Goal: Complete application form

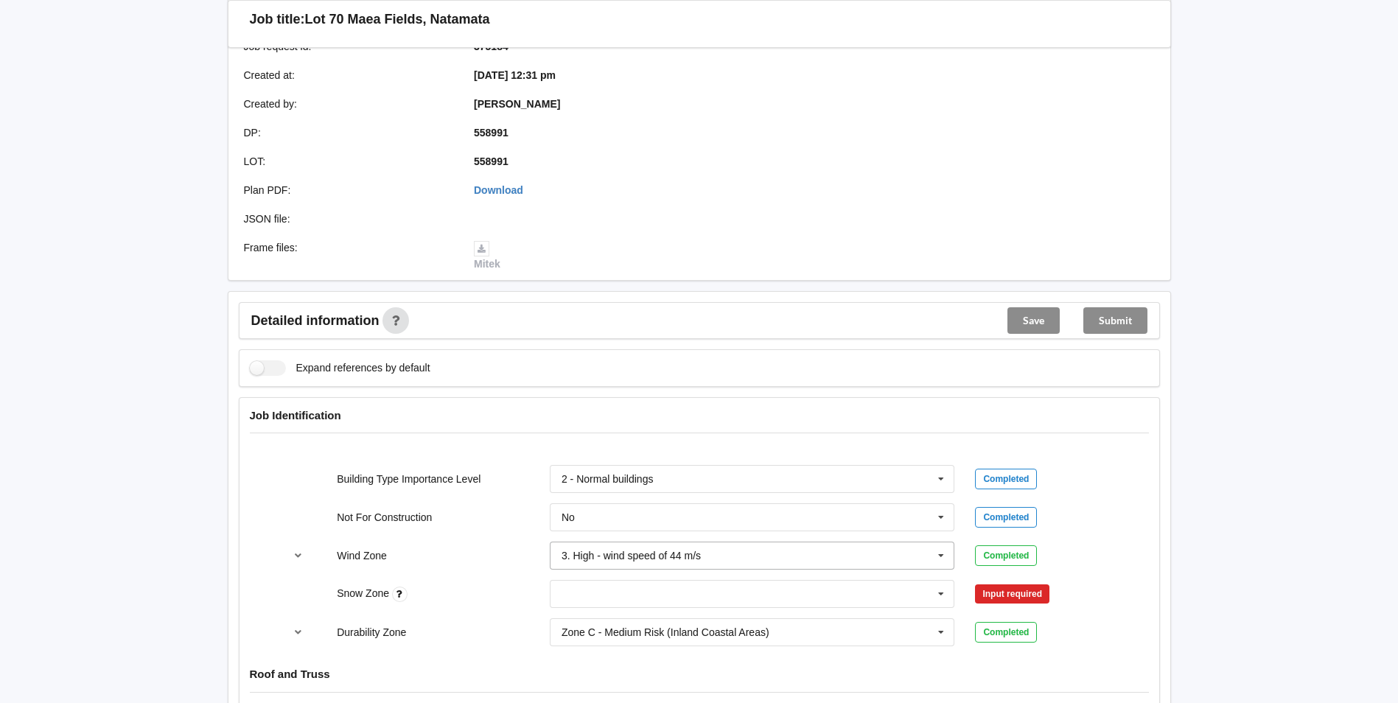
scroll to position [442, 0]
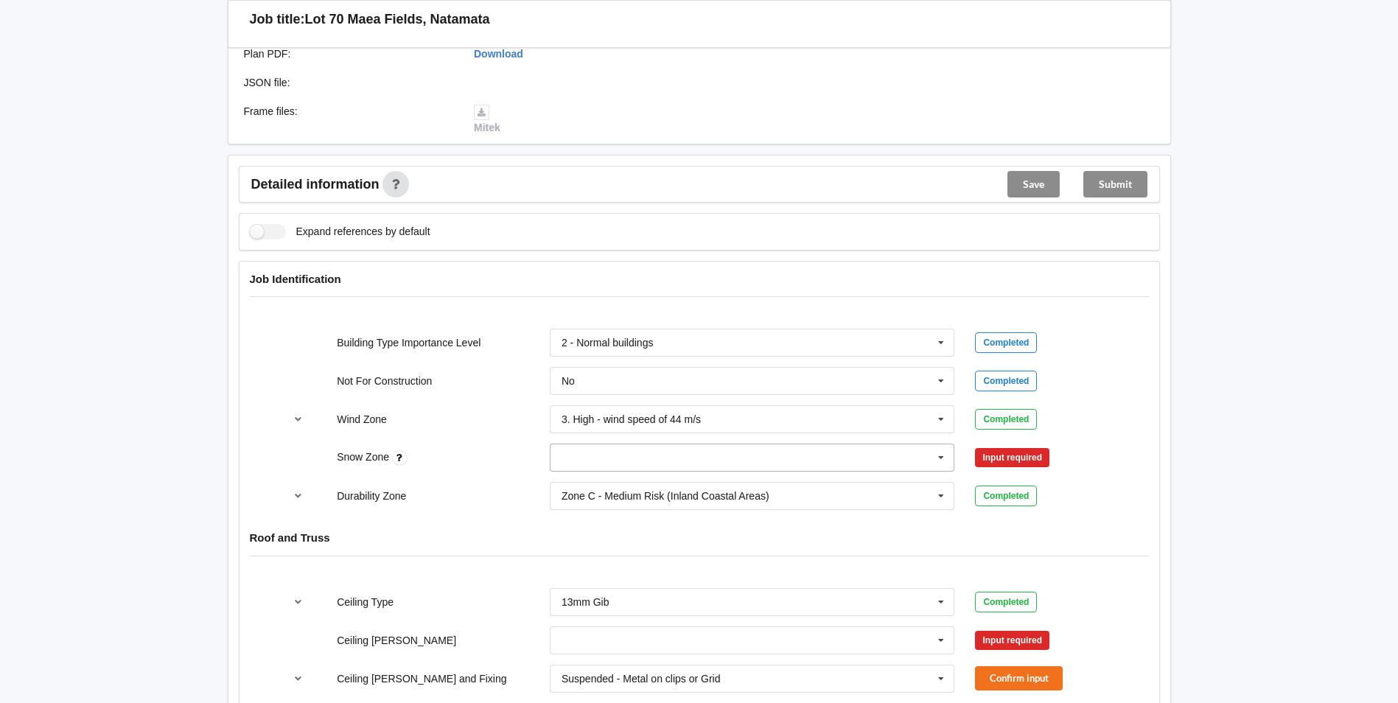
click at [632, 449] on input "text" at bounding box center [753, 457] width 404 height 27
click at [588, 477] on div "N0" at bounding box center [753, 484] width 404 height 27
click at [1058, 453] on button "Confirm input" at bounding box center [1019, 458] width 88 height 24
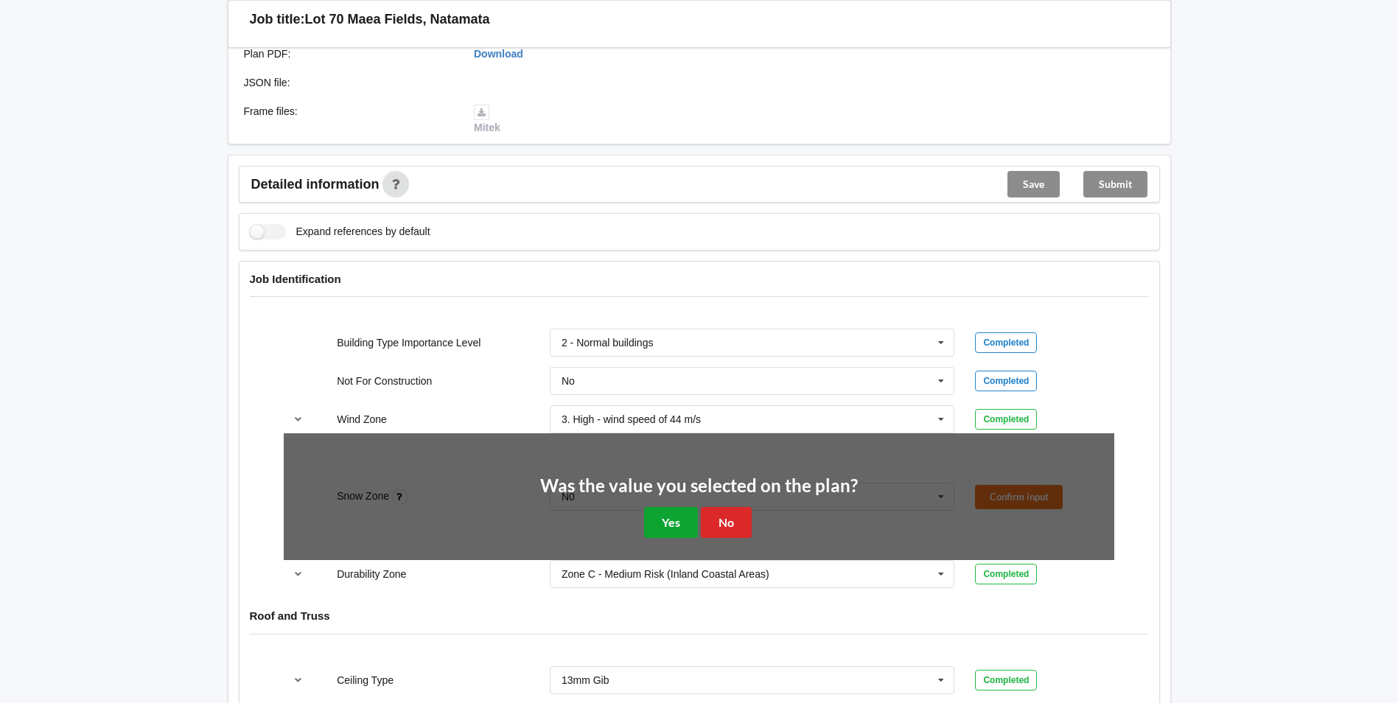
click at [690, 511] on button "Yes" at bounding box center [671, 522] width 54 height 30
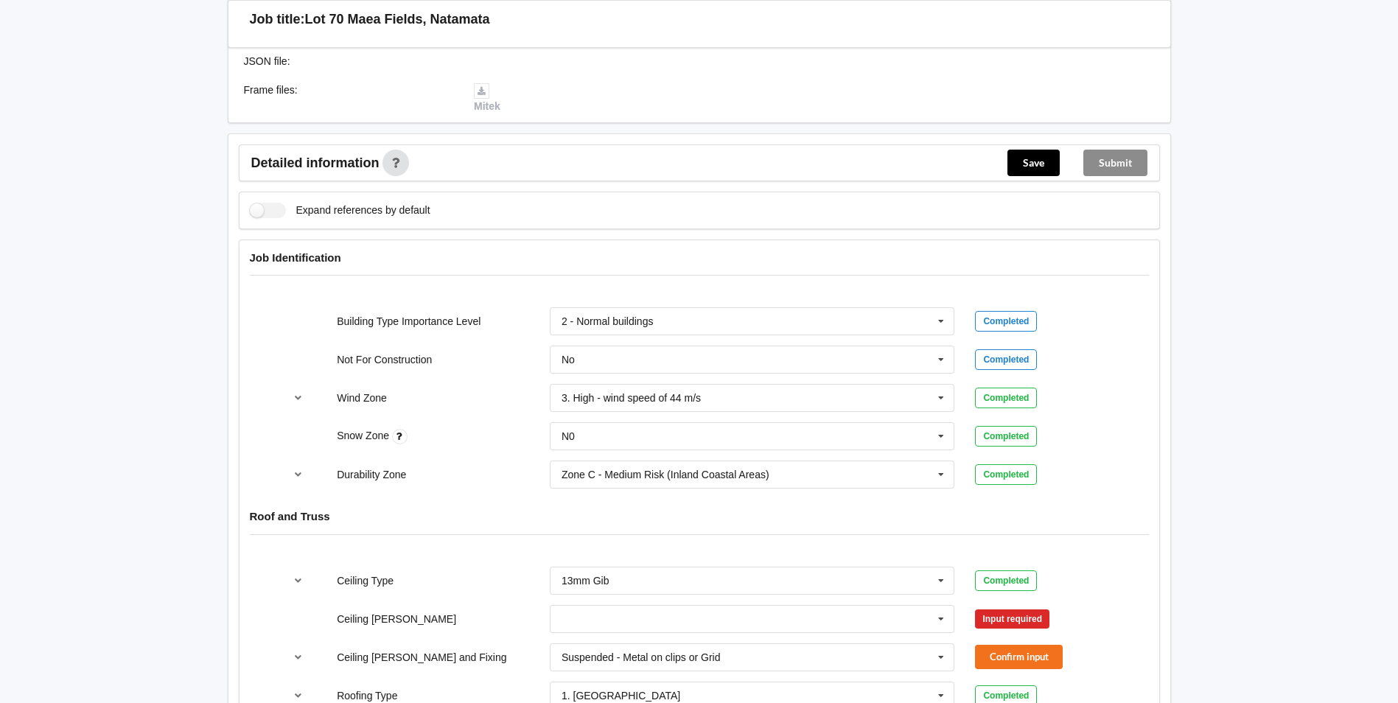
scroll to position [663, 0]
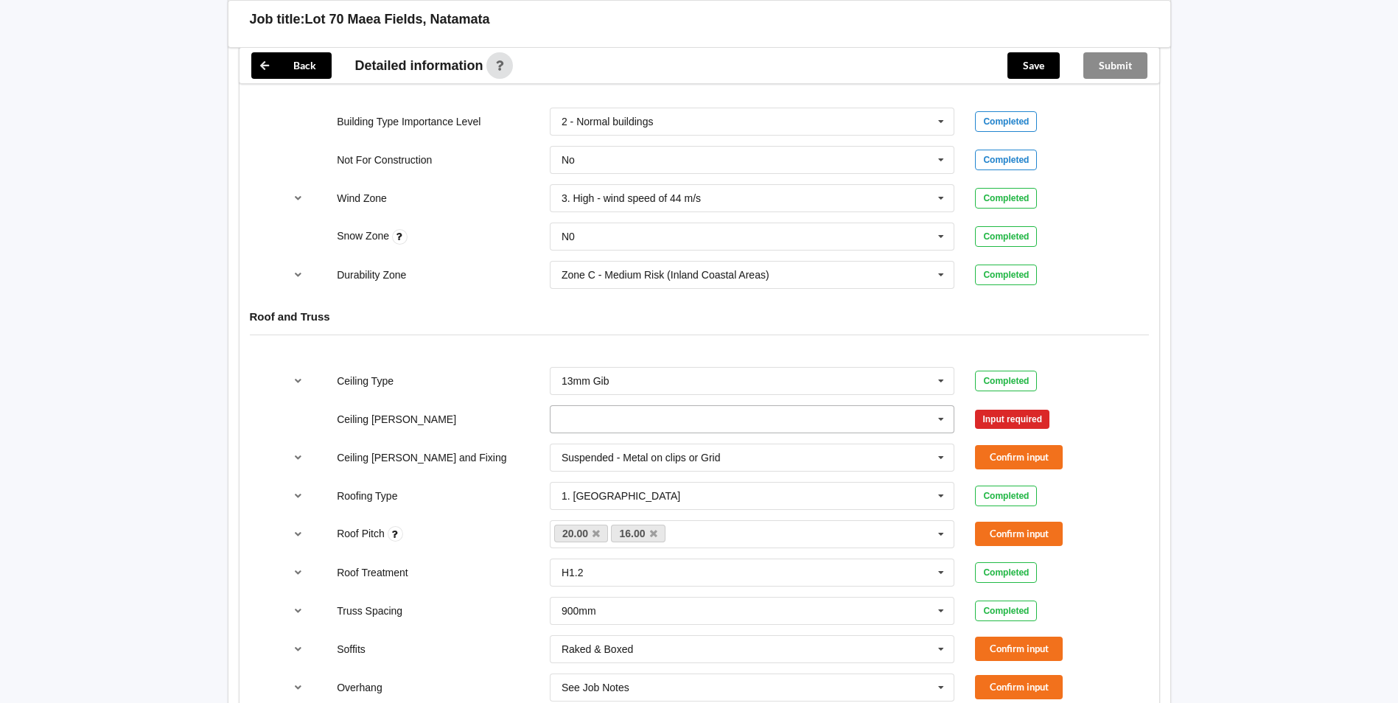
click at [670, 425] on input "text" at bounding box center [753, 419] width 404 height 27
click at [607, 510] on div "600mm" at bounding box center [753, 500] width 404 height 27
click at [1009, 421] on button "Confirm input" at bounding box center [1019, 419] width 88 height 24
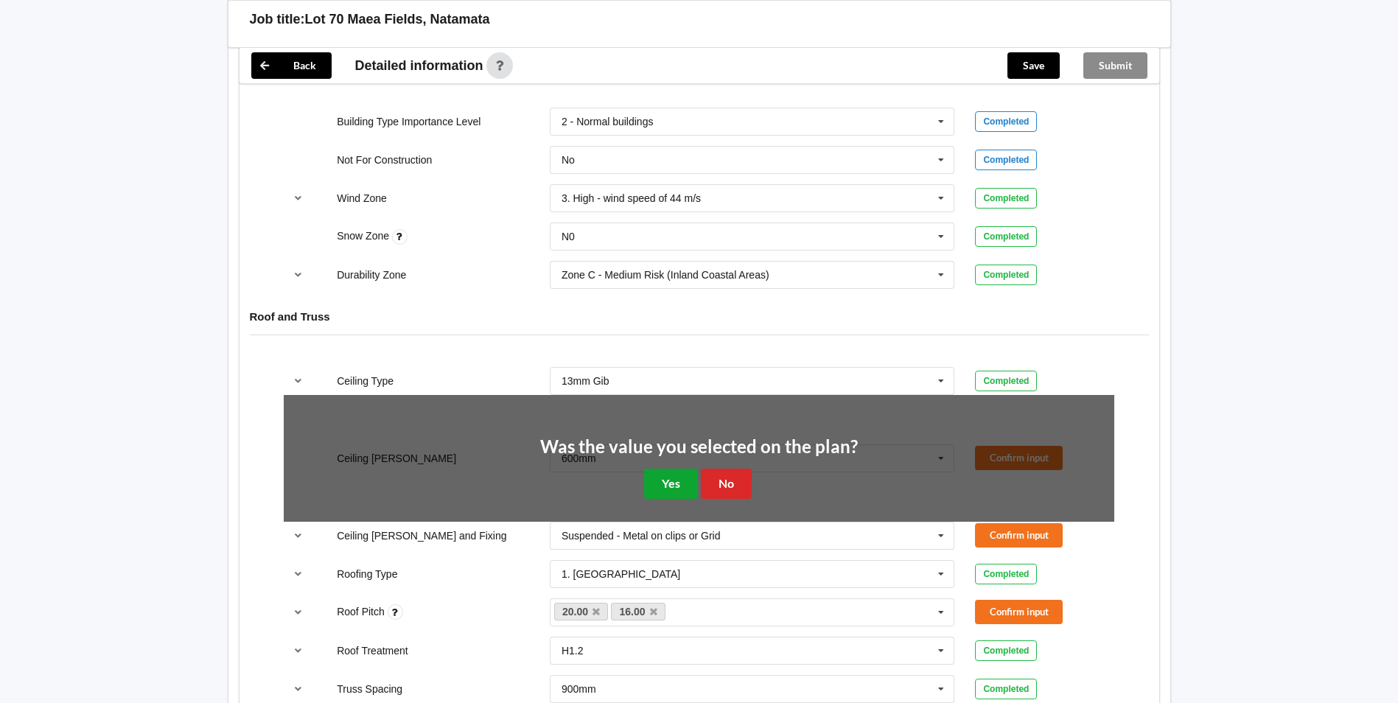
click at [681, 485] on button "Yes" at bounding box center [671, 484] width 54 height 30
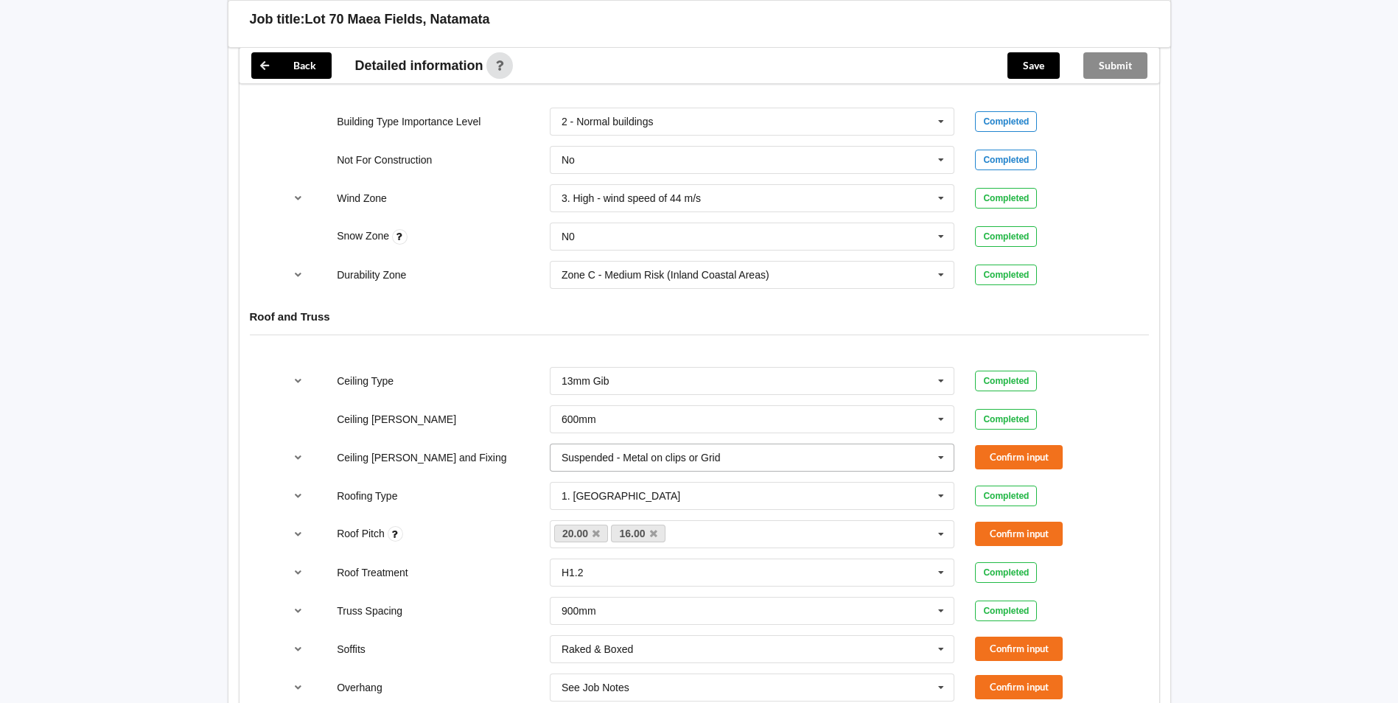
click at [820, 457] on input "text" at bounding box center [753, 457] width 404 height 27
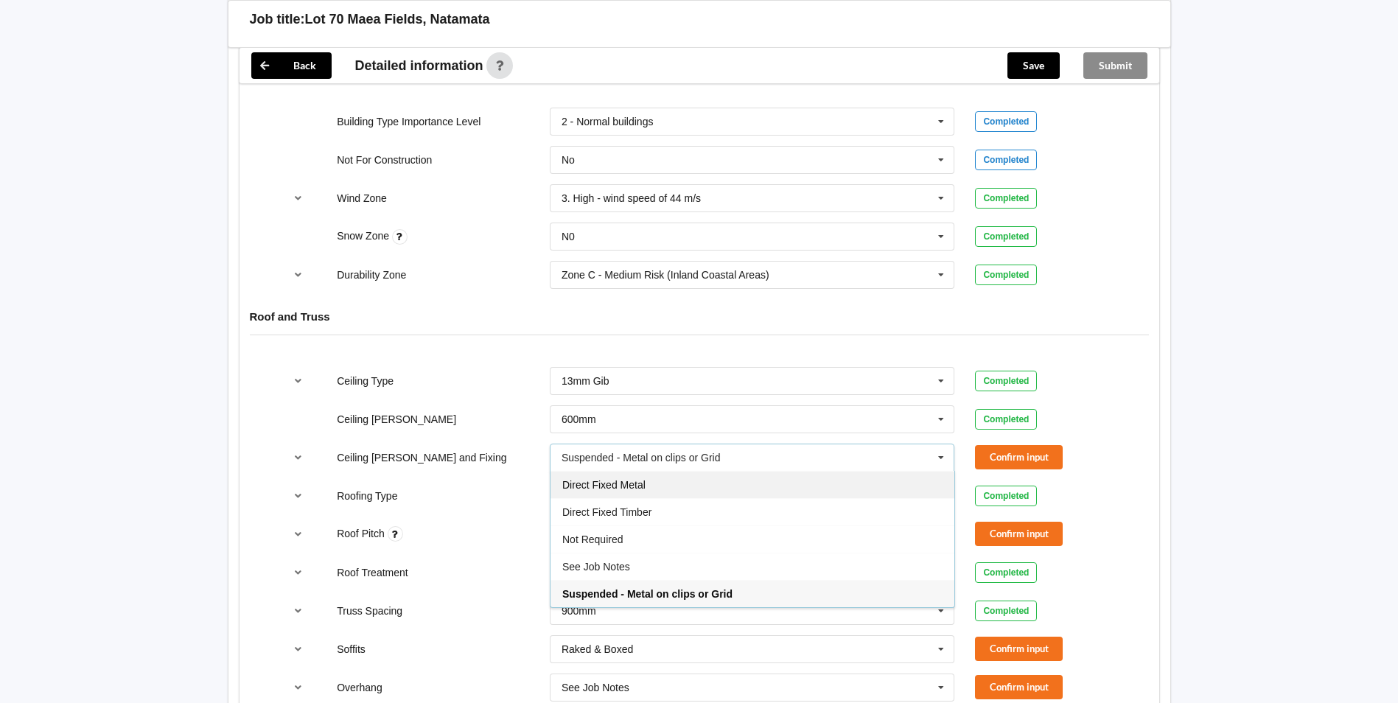
click at [607, 487] on span "Direct Fixed Metal" at bounding box center [603, 485] width 83 height 12
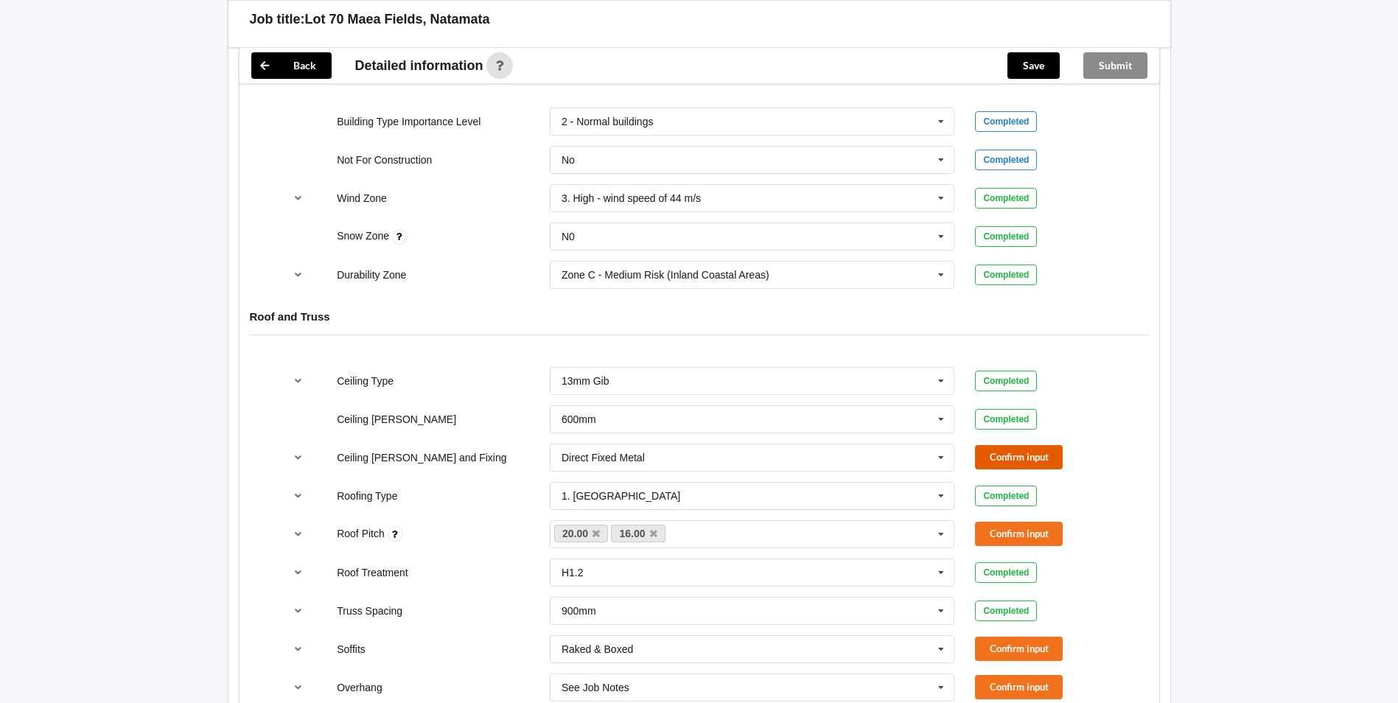
click at [1008, 451] on button "Confirm input" at bounding box center [1019, 457] width 88 height 24
click at [655, 533] on icon at bounding box center [653, 534] width 7 height 10
click at [651, 535] on div "20.00 16.00 None" at bounding box center [752, 534] width 405 height 28
type input "16.11"
click at [632, 569] on div "Add 16.11" at bounding box center [753, 561] width 404 height 27
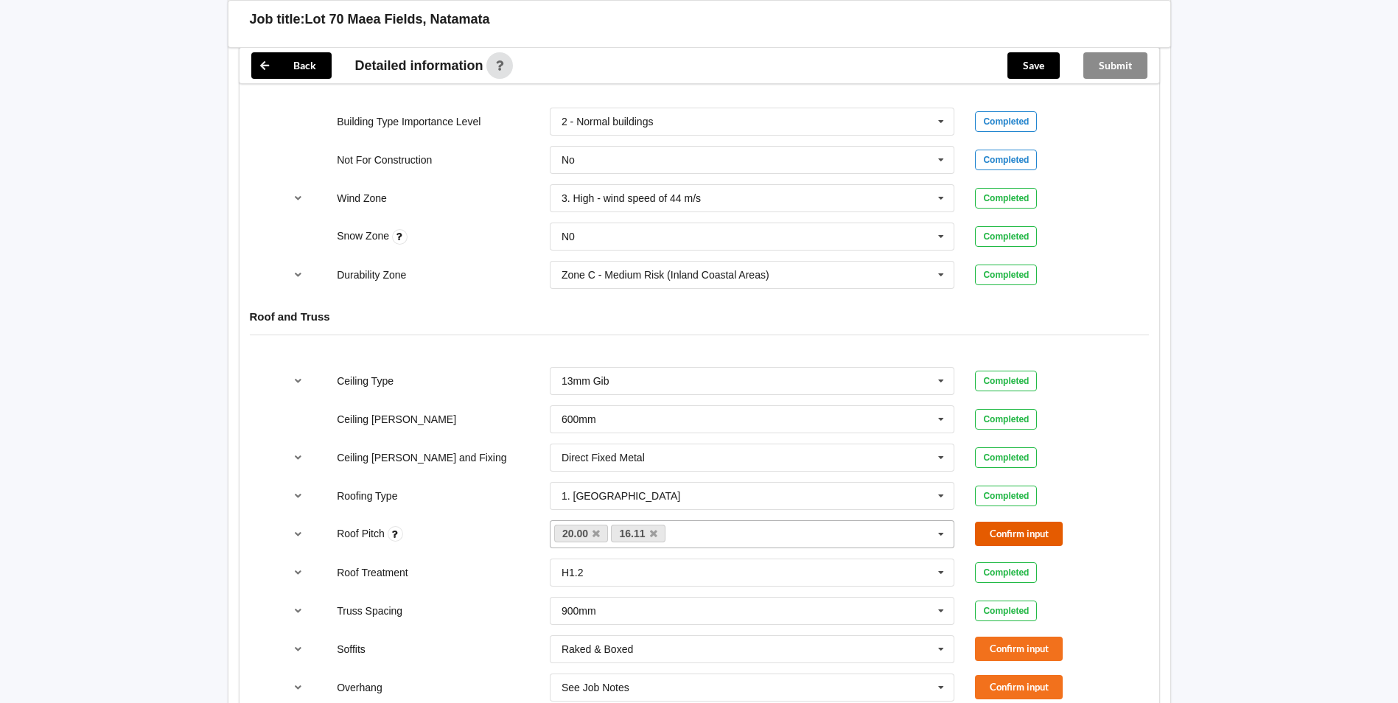
click at [1011, 540] on button "Confirm input" at bounding box center [1019, 534] width 88 height 24
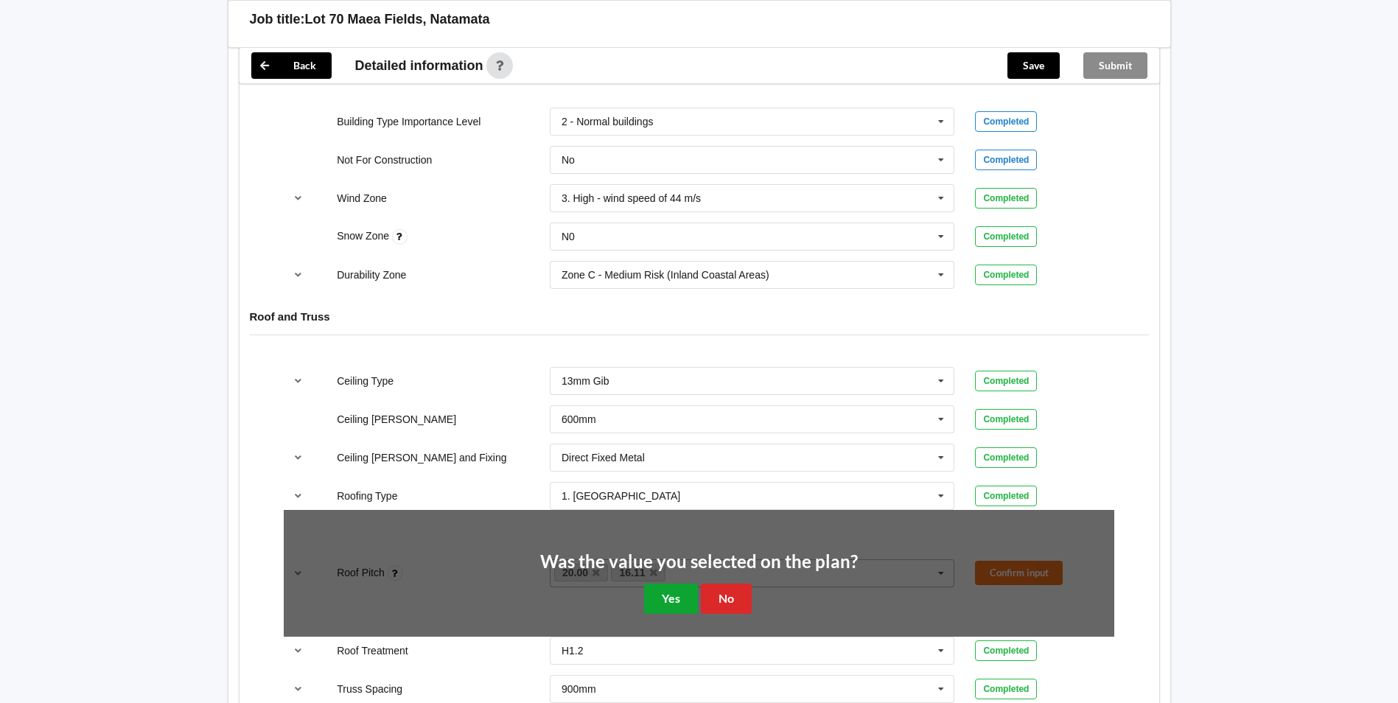
click at [669, 606] on button "Yes" at bounding box center [671, 599] width 54 height 30
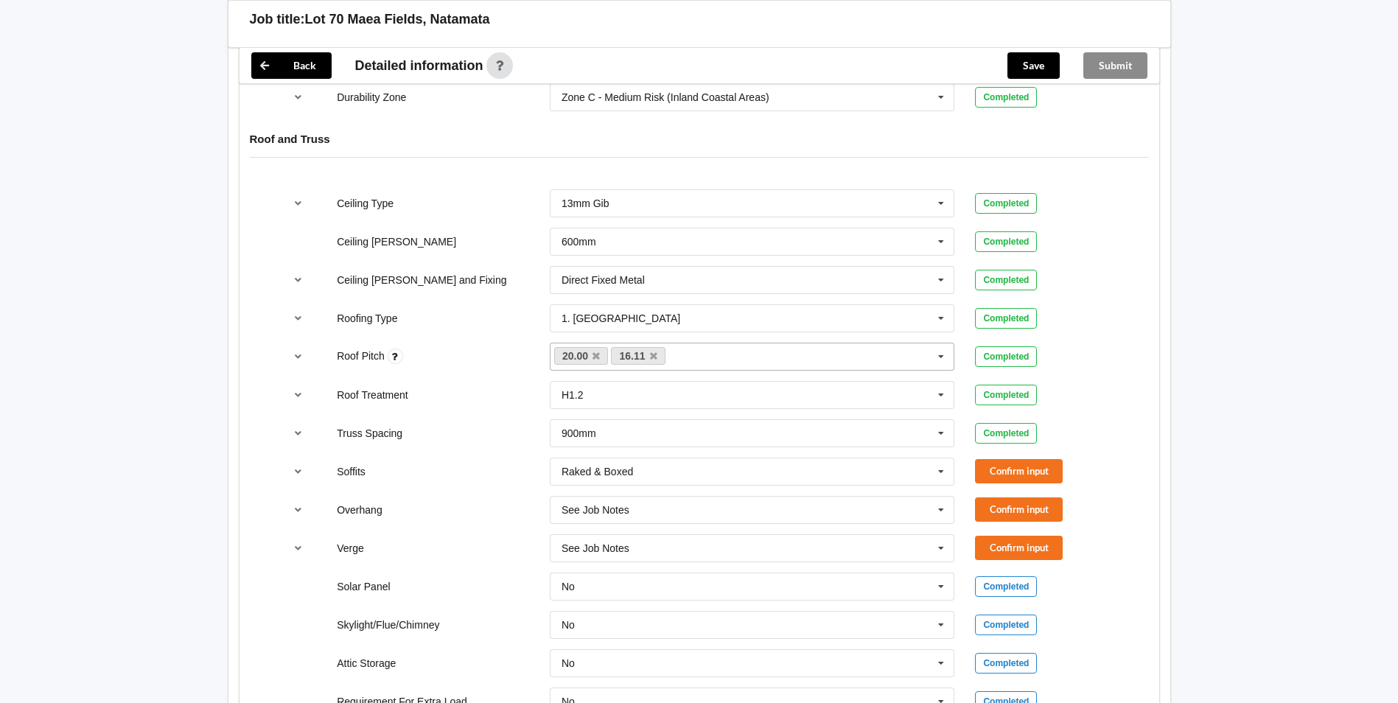
scroll to position [861, 0]
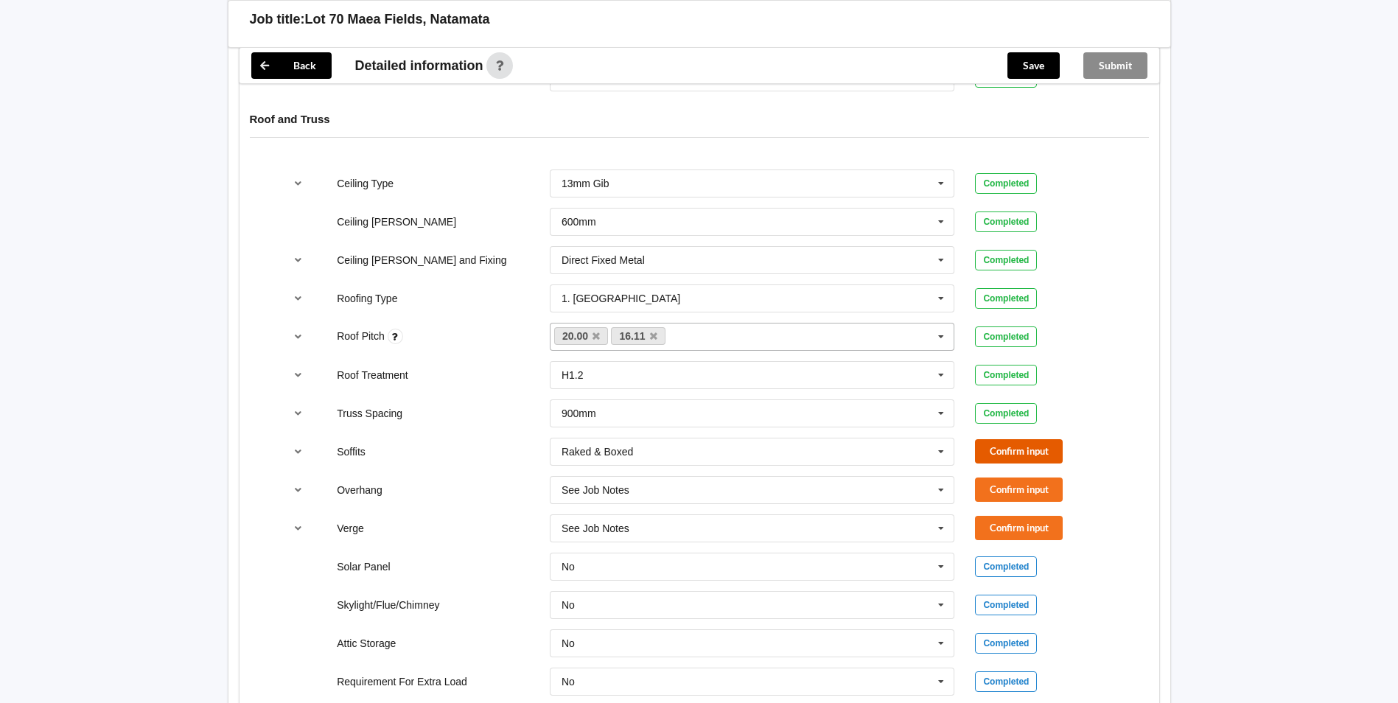
click at [1001, 446] on button "Confirm input" at bounding box center [1019, 451] width 88 height 24
click at [1003, 460] on div "Completed" at bounding box center [1006, 451] width 62 height 21
click at [993, 497] on button "Confirm input" at bounding box center [1019, 490] width 88 height 24
click at [989, 525] on button "Confirm input" at bounding box center [1019, 528] width 88 height 24
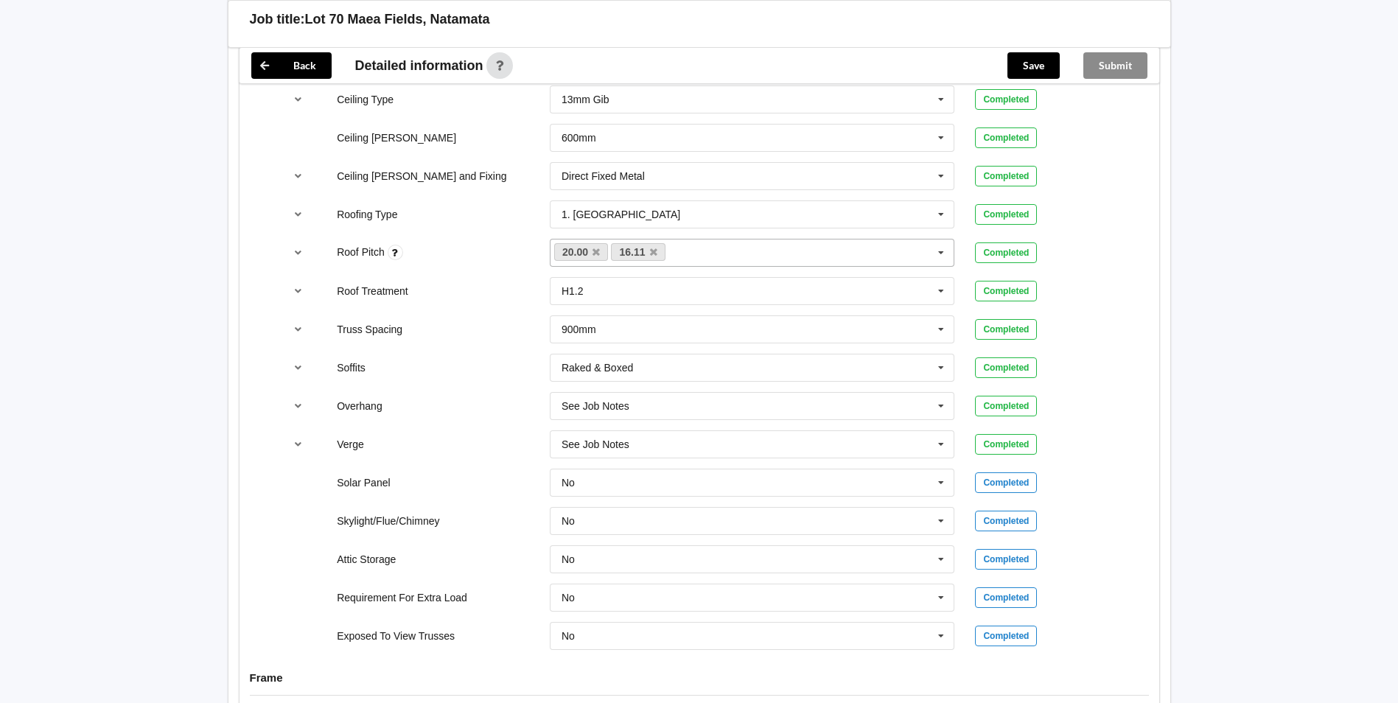
scroll to position [1229, 0]
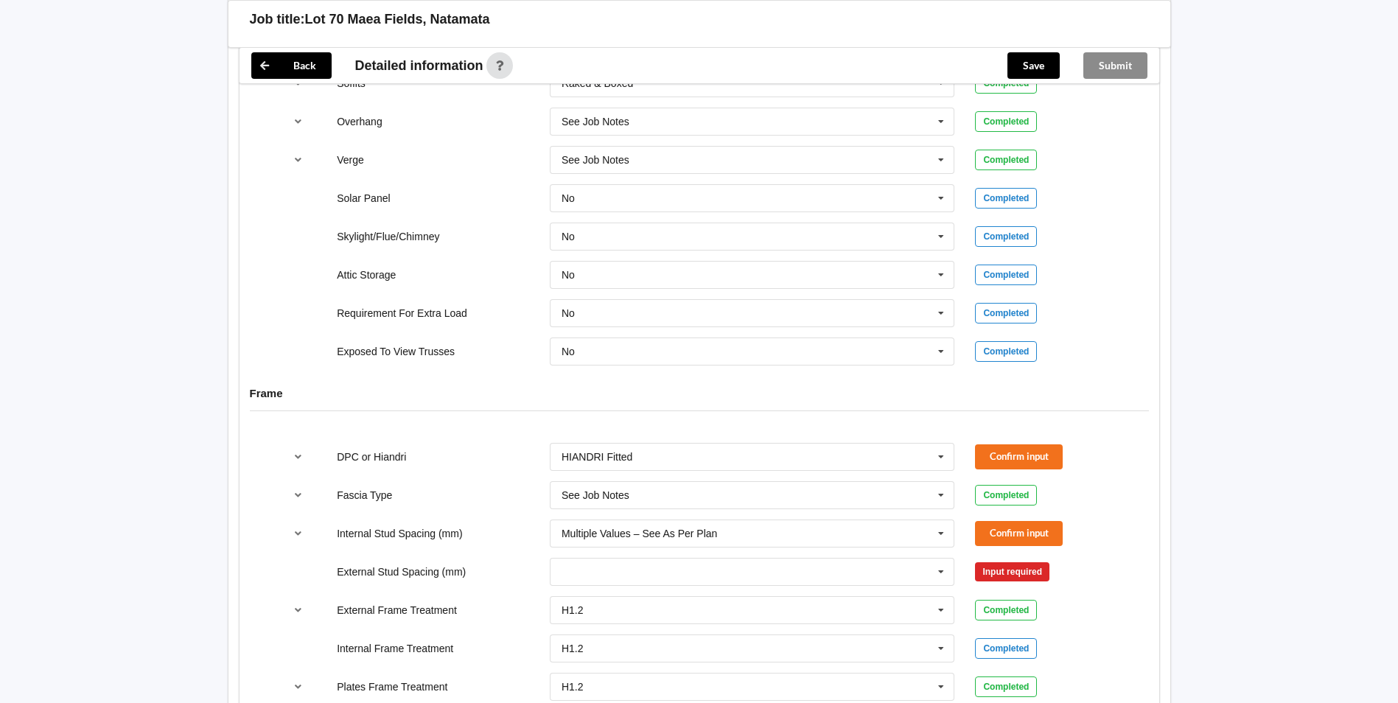
click at [982, 442] on div "DPC or Hiandri HIANDRI Fitted DPC Fitted HIANDRI Fitted Not Required See Job No…" at bounding box center [698, 457] width 851 height 49
click at [753, 500] on input "text" at bounding box center [753, 495] width 404 height 27
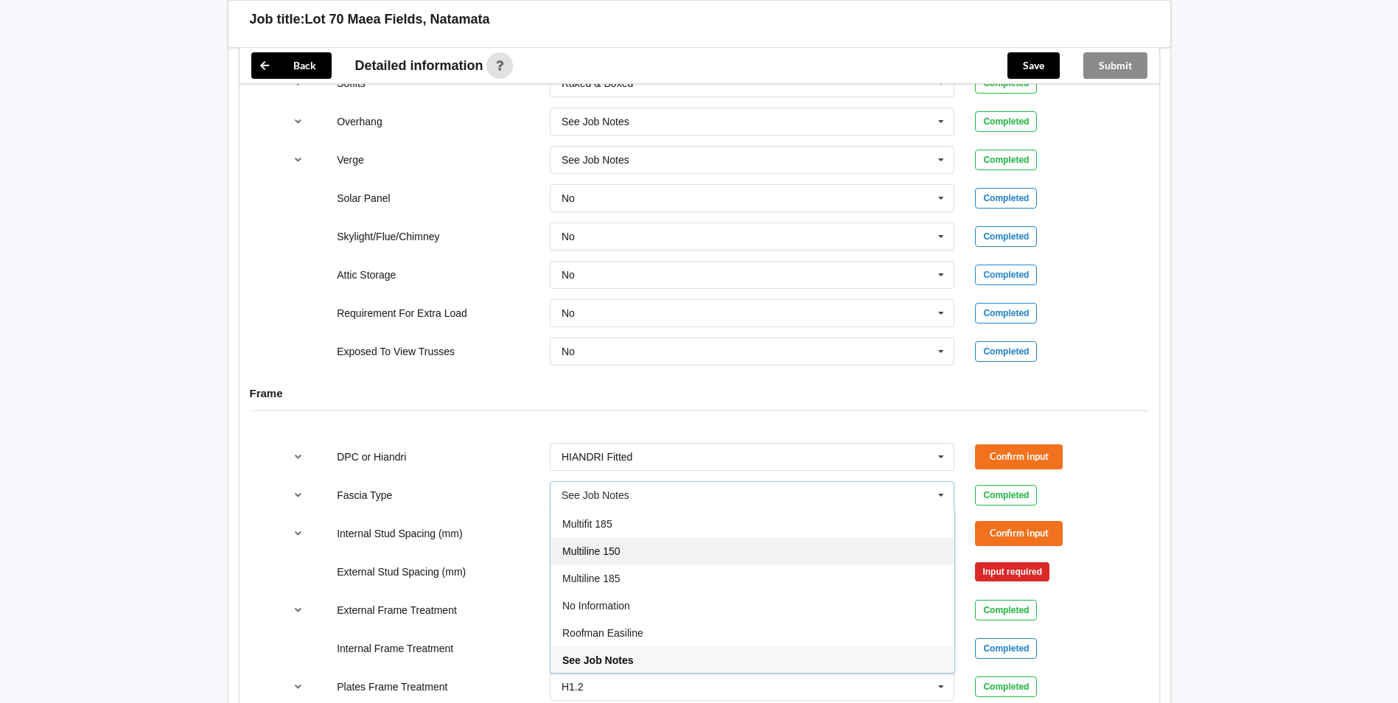
click at [666, 552] on div "Multiline 150" at bounding box center [753, 550] width 404 height 27
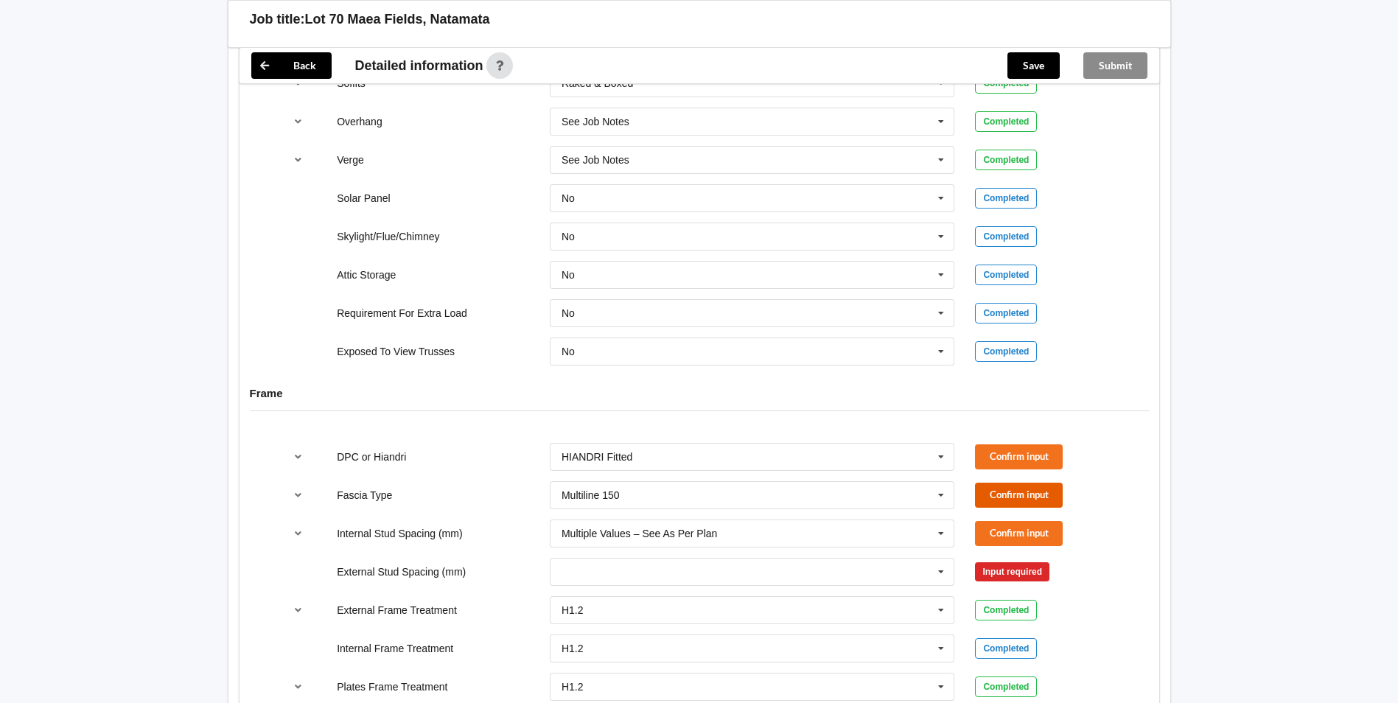
click at [1021, 487] on button "Confirm input" at bounding box center [1019, 495] width 88 height 24
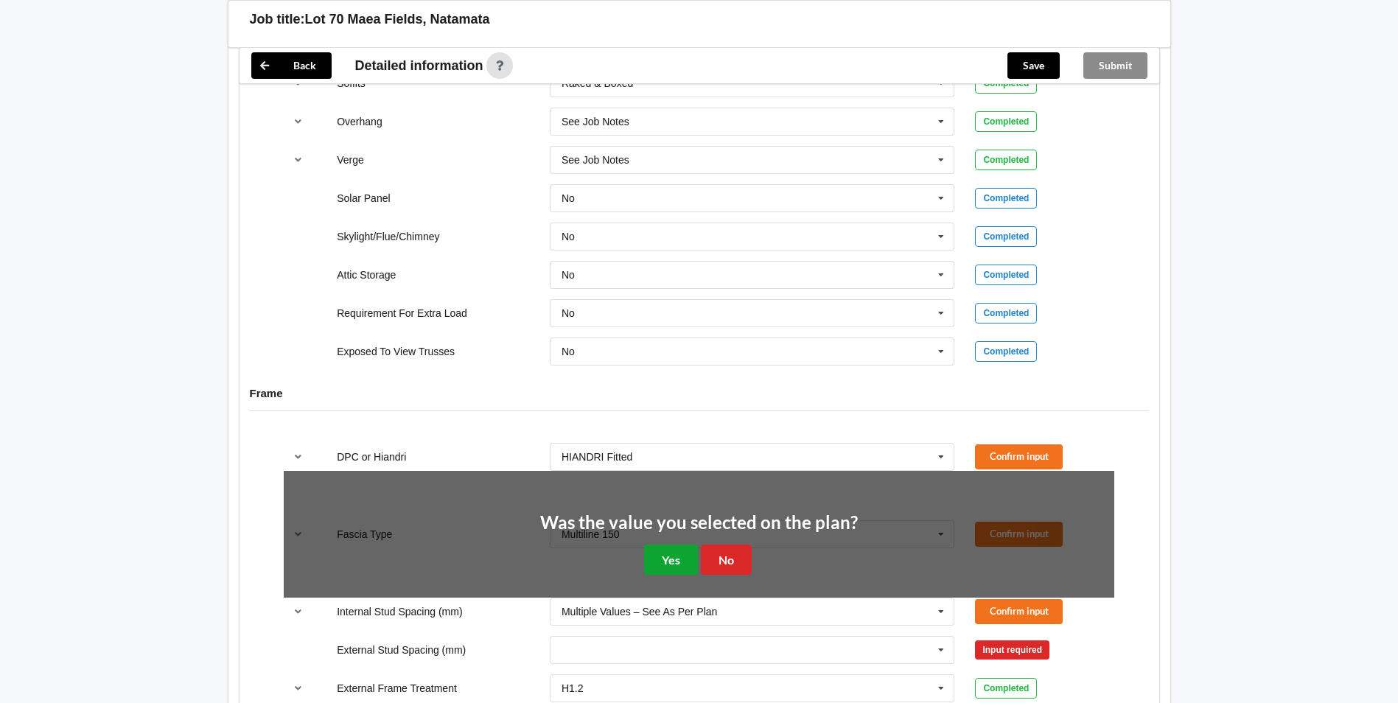
click at [657, 559] on button "Yes" at bounding box center [671, 560] width 54 height 30
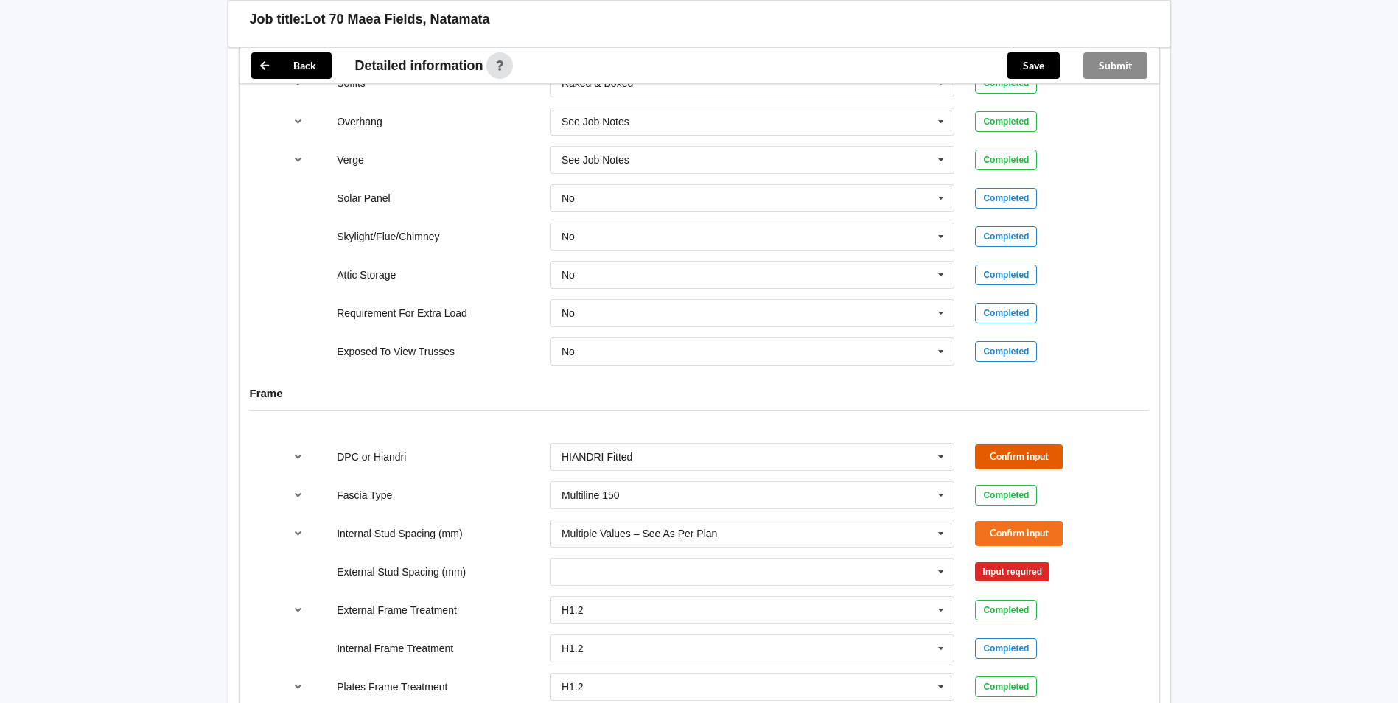
click at [1005, 449] on button "Confirm input" at bounding box center [1019, 456] width 88 height 24
click at [800, 545] on input "text" at bounding box center [753, 533] width 404 height 27
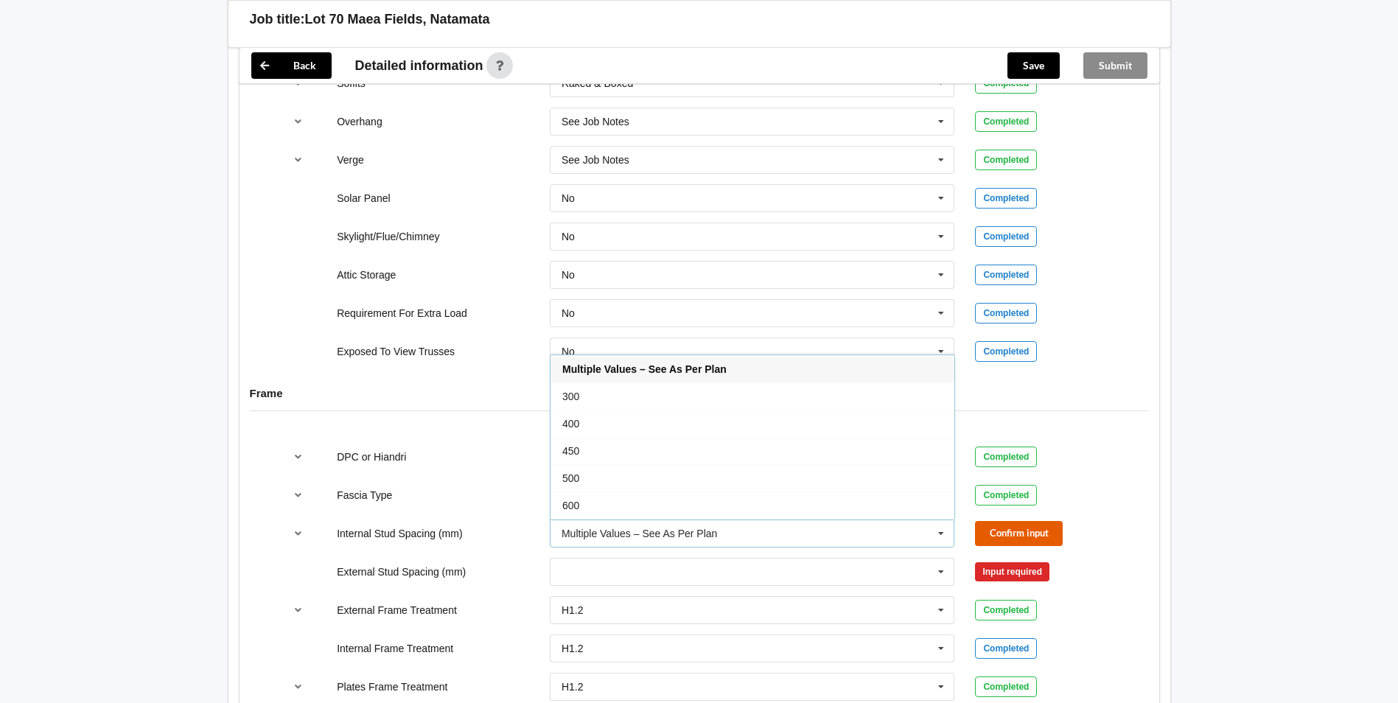
click at [1032, 531] on button "Confirm input" at bounding box center [1019, 533] width 88 height 24
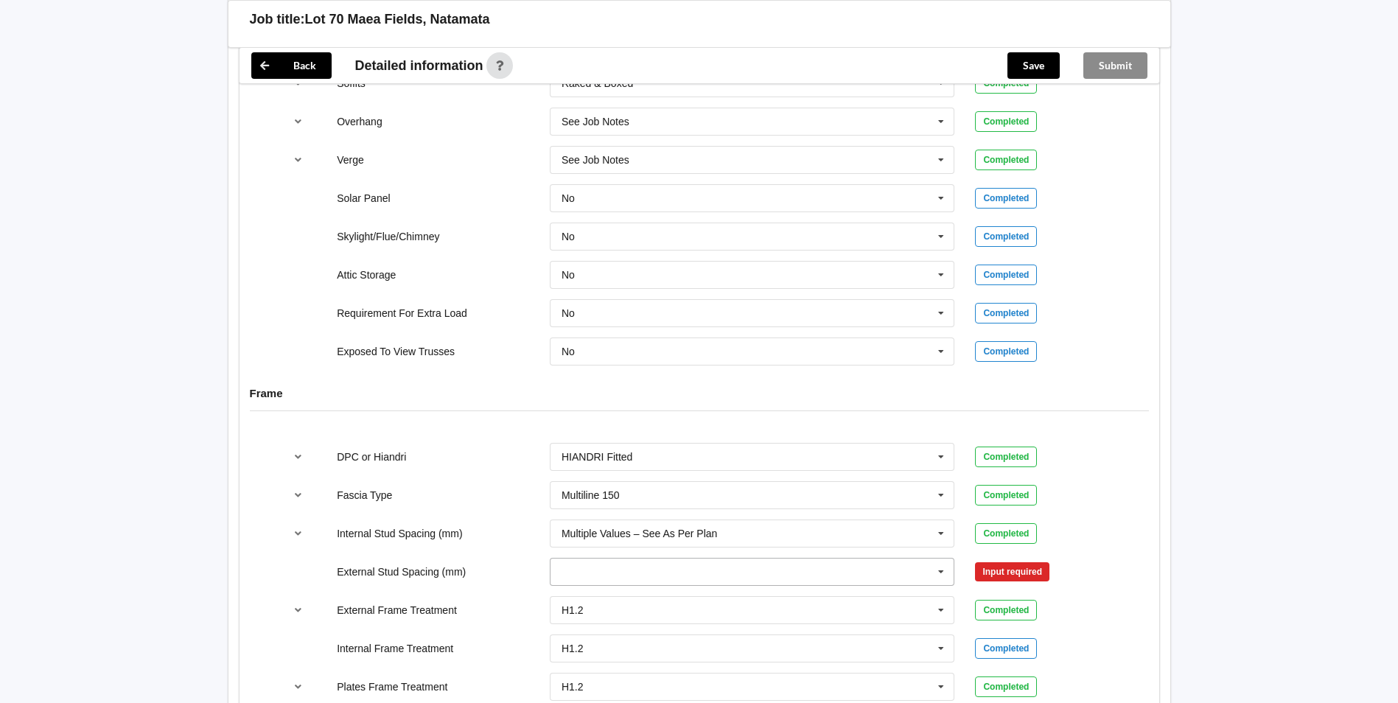
click at [719, 582] on input "text" at bounding box center [753, 572] width 404 height 27
click at [676, 495] on span "Multiple Values – See As Per Plan" at bounding box center [640, 490] width 156 height 12
click at [983, 562] on button "Confirm input" at bounding box center [1019, 571] width 88 height 24
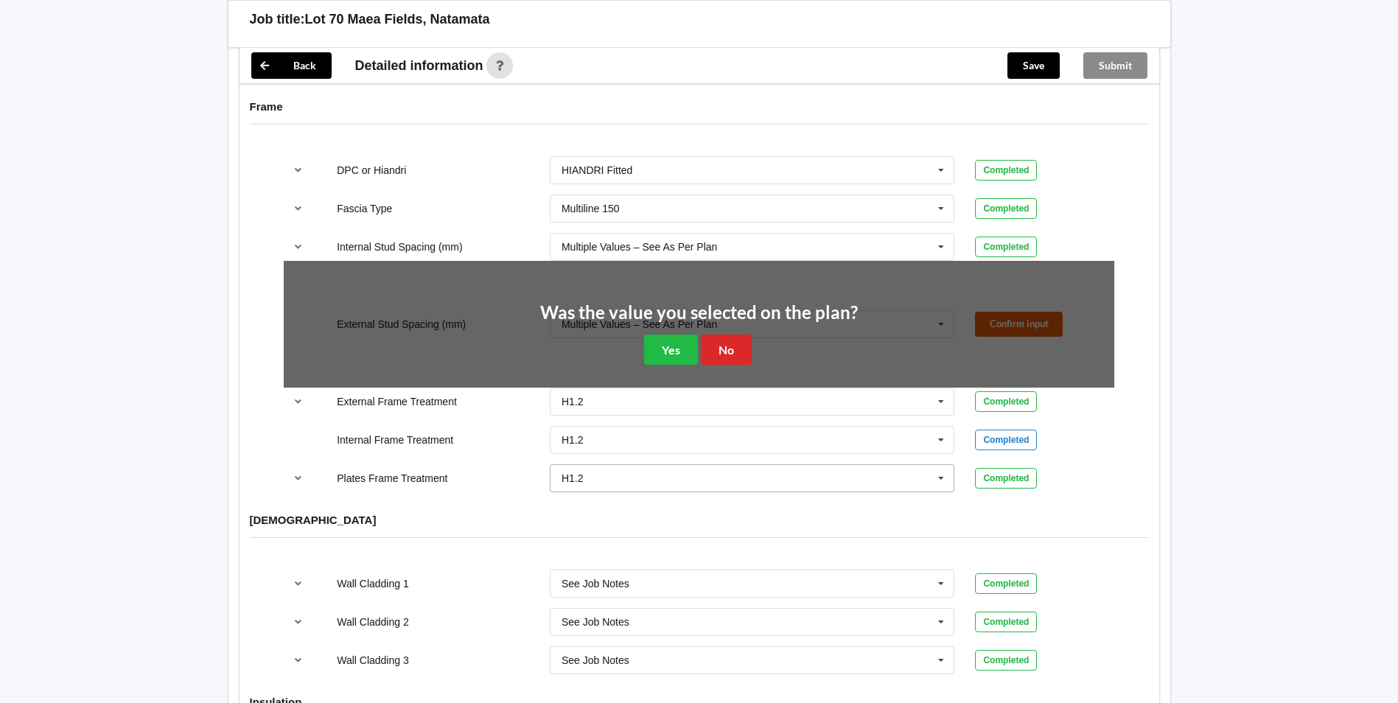
scroll to position [1524, 0]
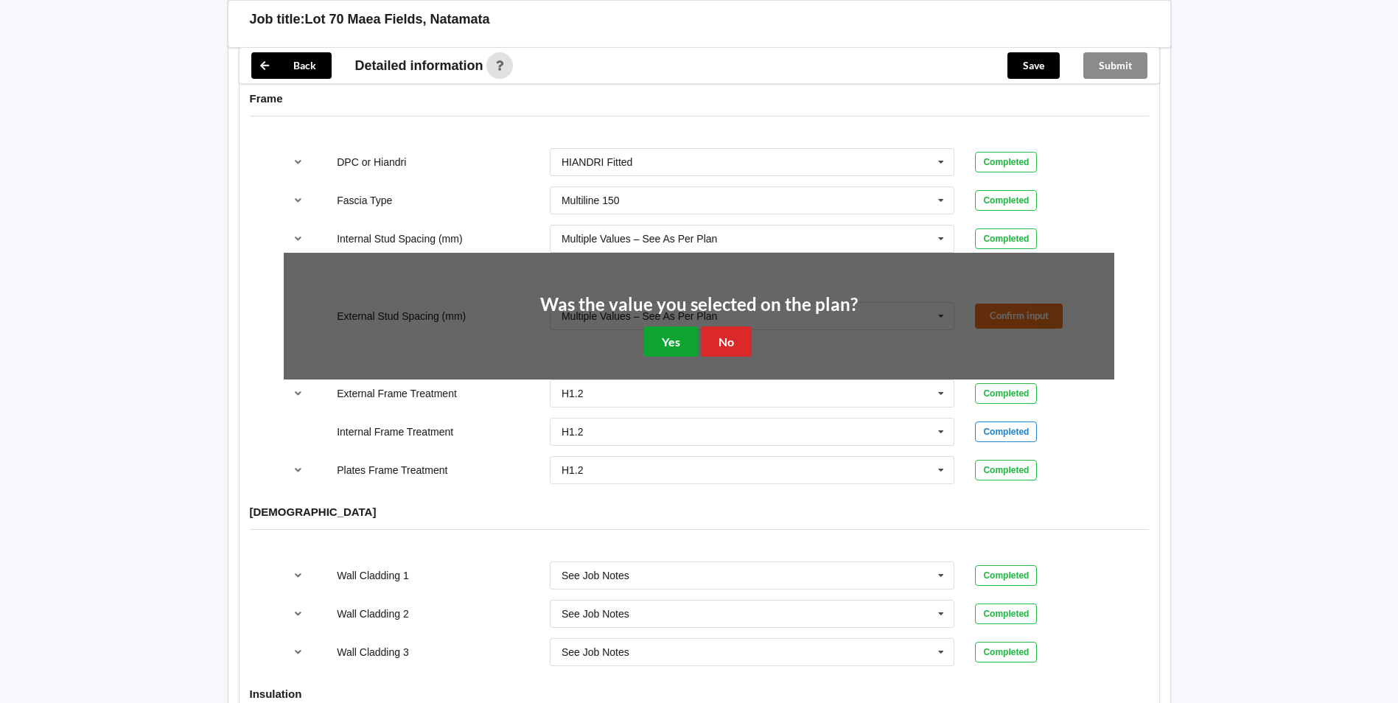
click at [663, 349] on button "Yes" at bounding box center [671, 342] width 54 height 30
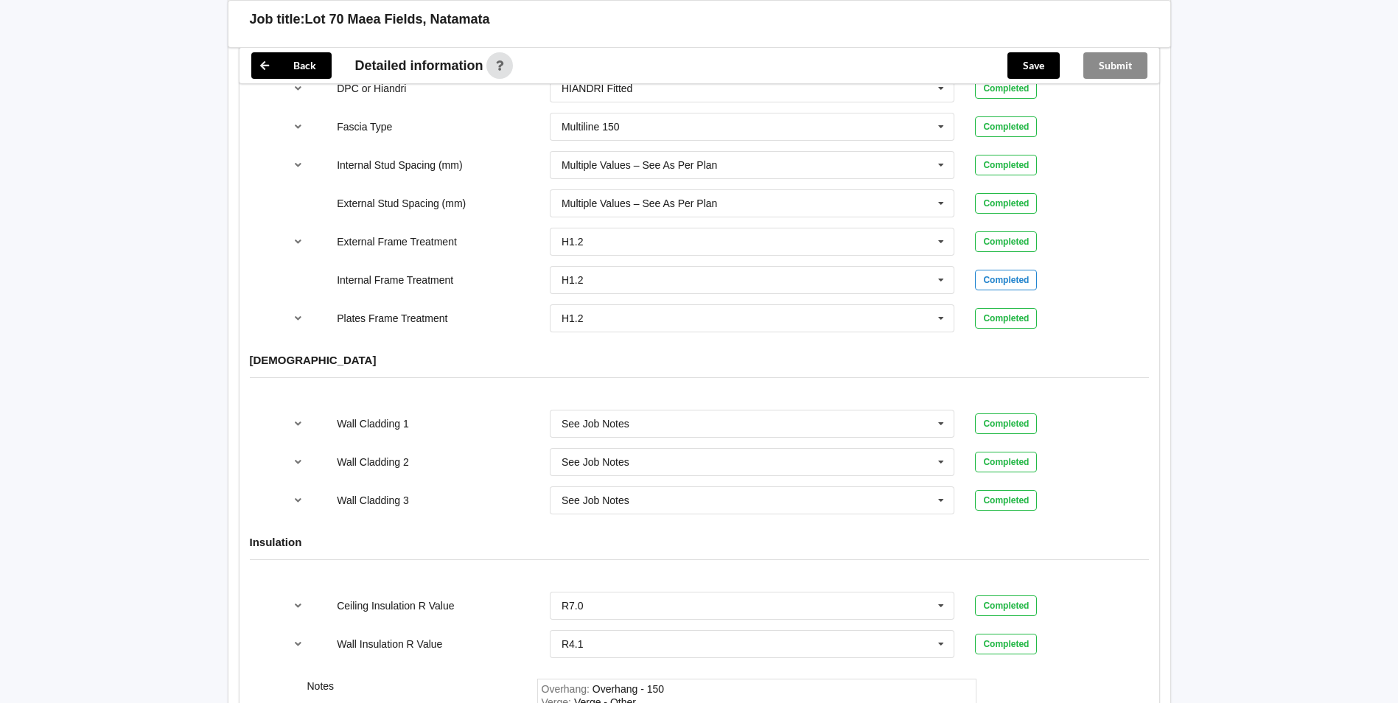
scroll to position [1745, 0]
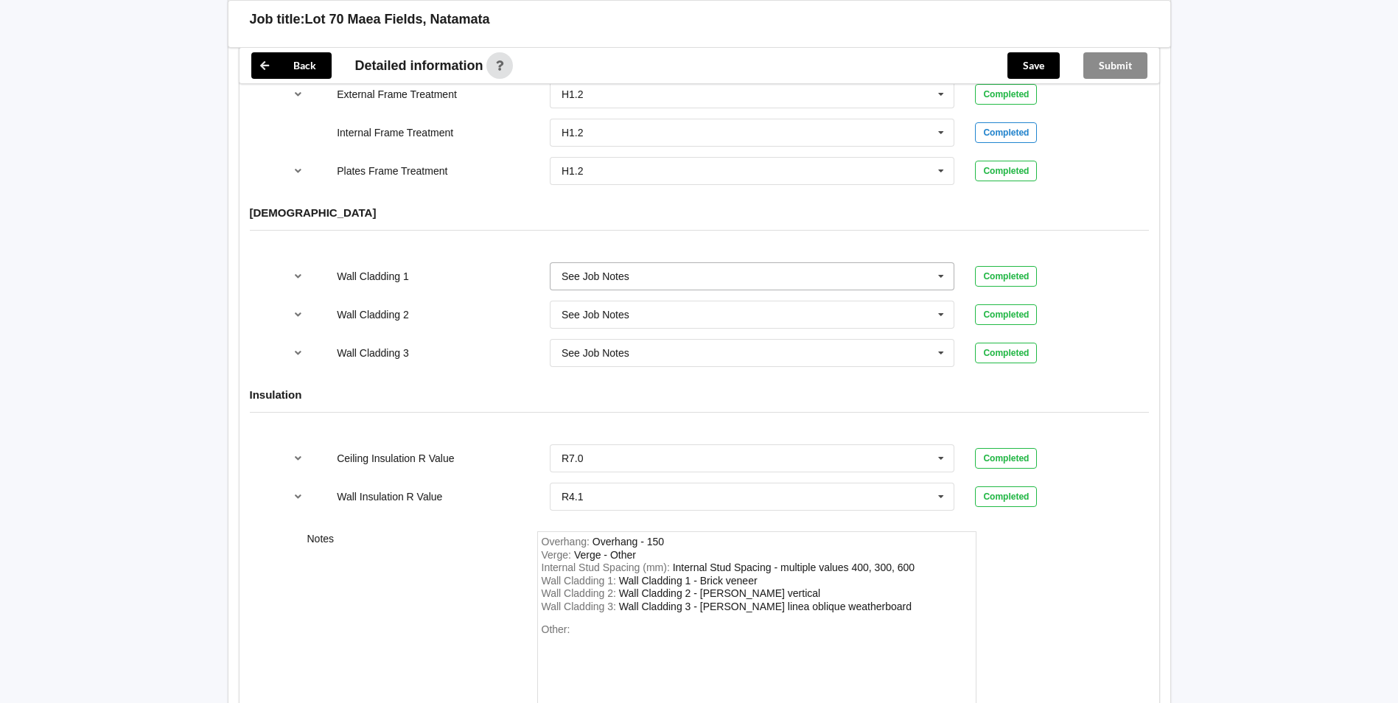
click at [601, 281] on div "See Job Notes" at bounding box center [596, 276] width 68 height 10
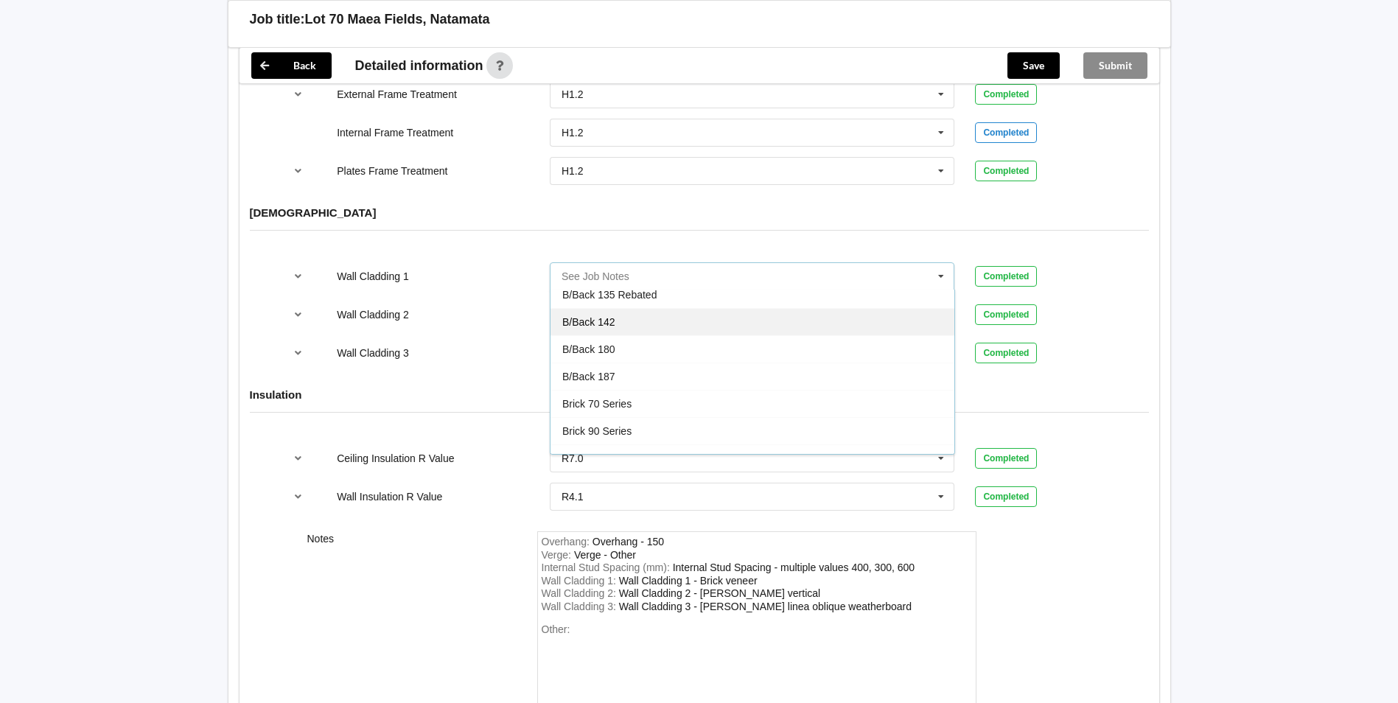
scroll to position [147, 0]
click at [618, 324] on span "Brick 70 Series" at bounding box center [596, 320] width 69 height 12
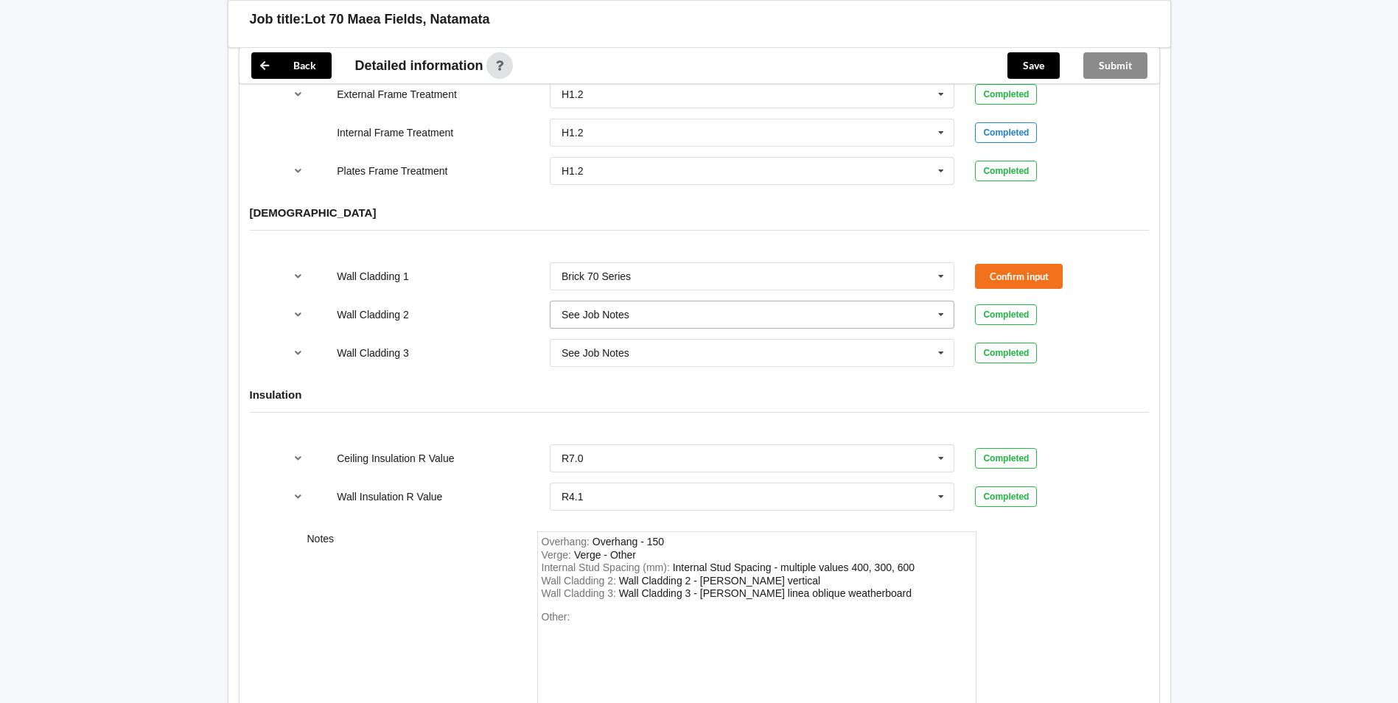
click at [601, 318] on div "See Job Notes" at bounding box center [596, 315] width 68 height 10
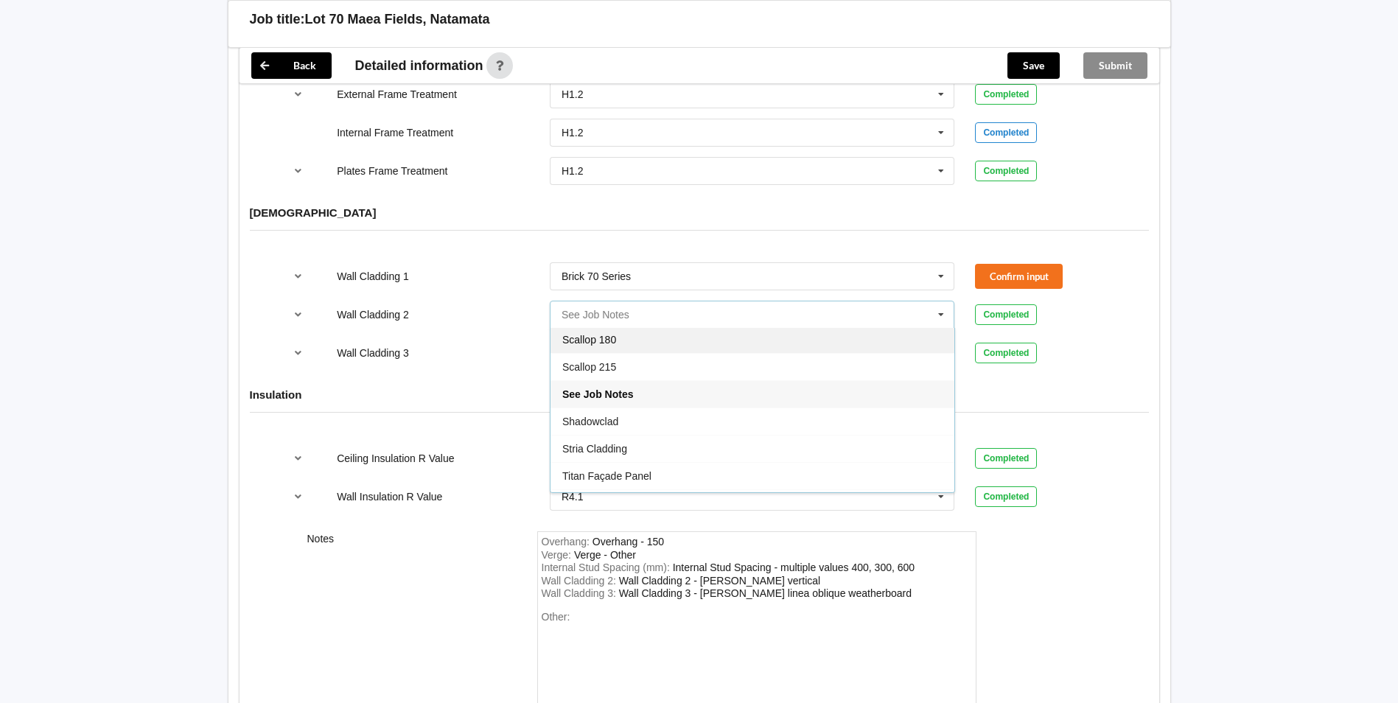
scroll to position [811, 0]
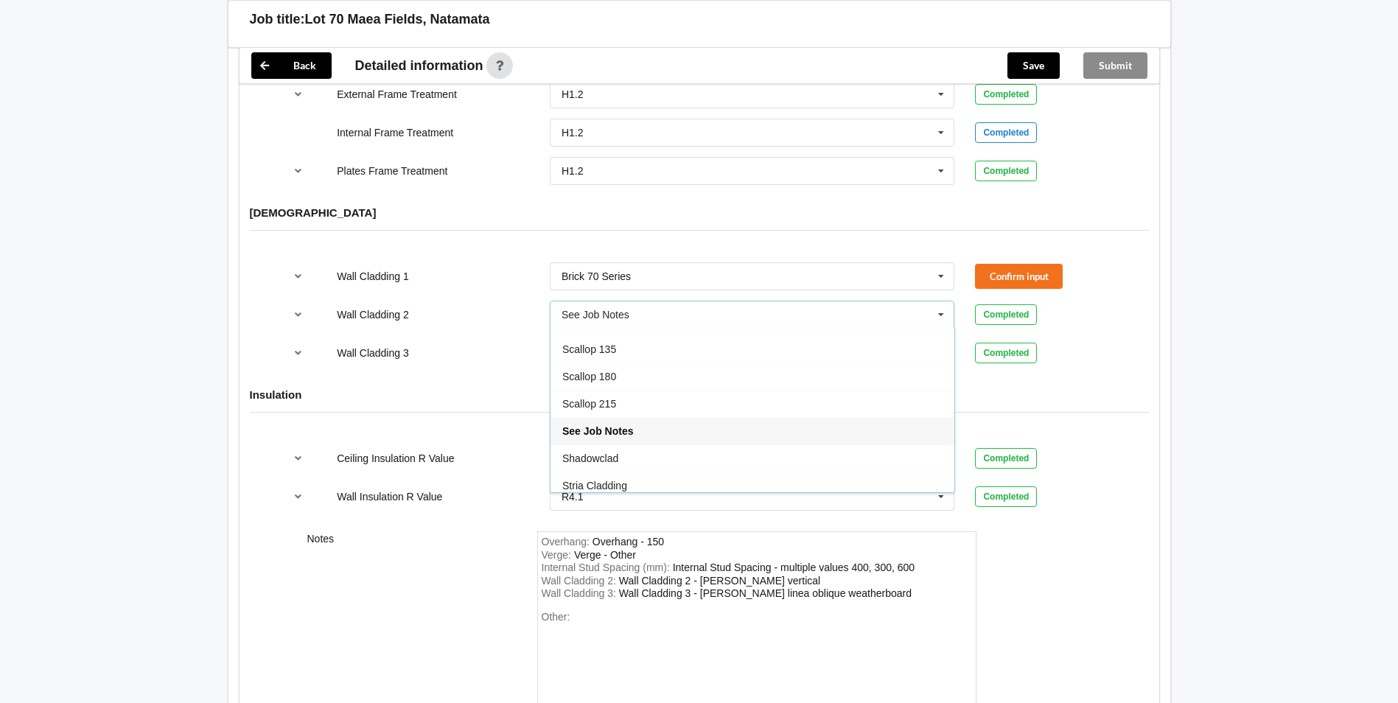
click at [447, 363] on div "Wall Cladding 3 See Job Notes Axon Panel B/Back 135 B/Back 135 Rebated B/Back 1…" at bounding box center [698, 353] width 851 height 49
click at [583, 313] on div "See Job Notes" at bounding box center [596, 315] width 68 height 10
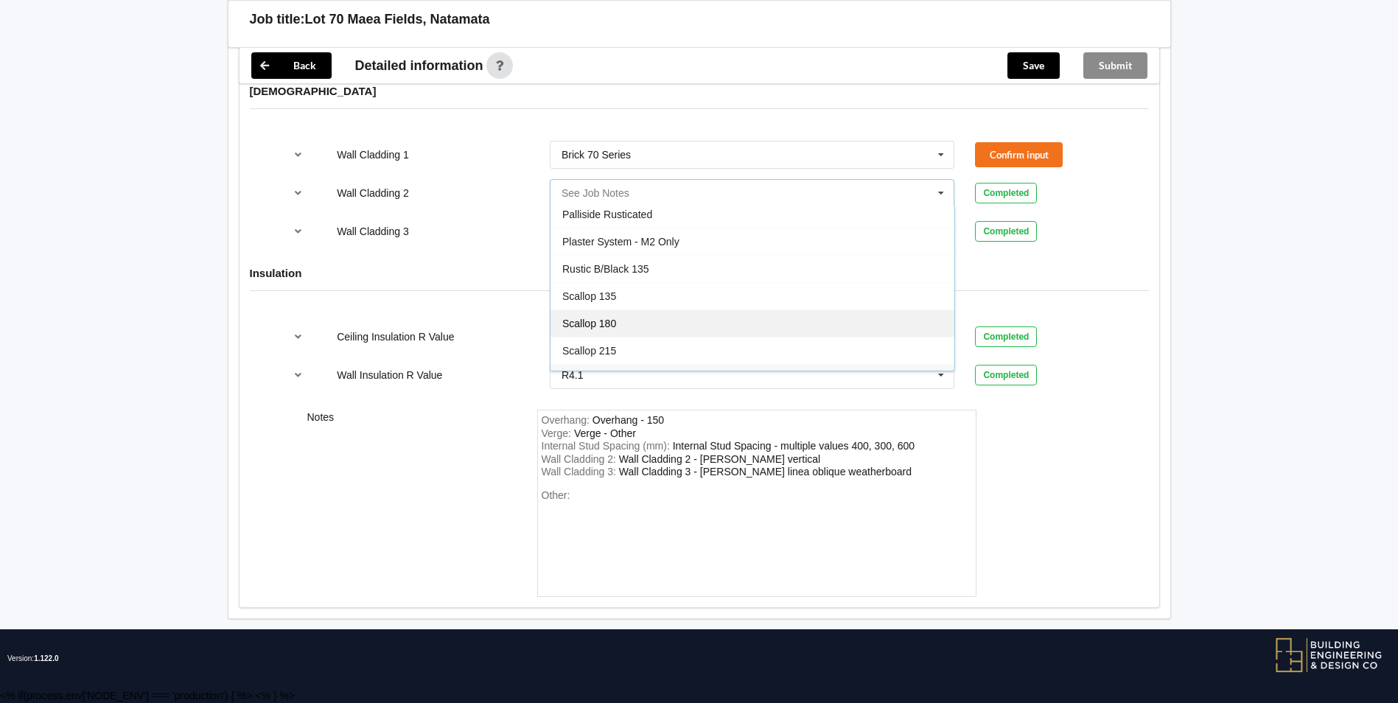
scroll to position [826, 0]
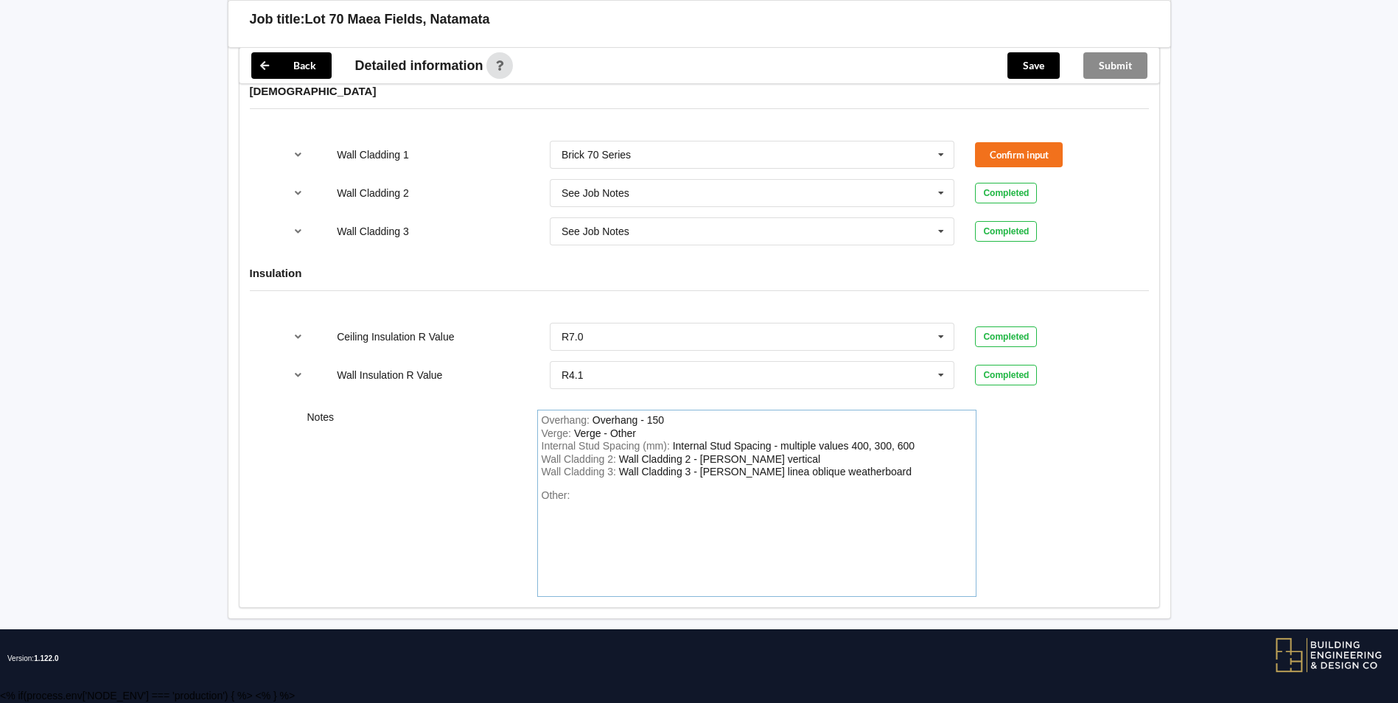
click at [703, 479] on div "Overhang : Overhang - 150 Verge : Verge - Other Internal Stud Spacing (mm) : In…" at bounding box center [756, 503] width 439 height 187
click at [604, 195] on div "See Job Notes" at bounding box center [596, 193] width 68 height 10
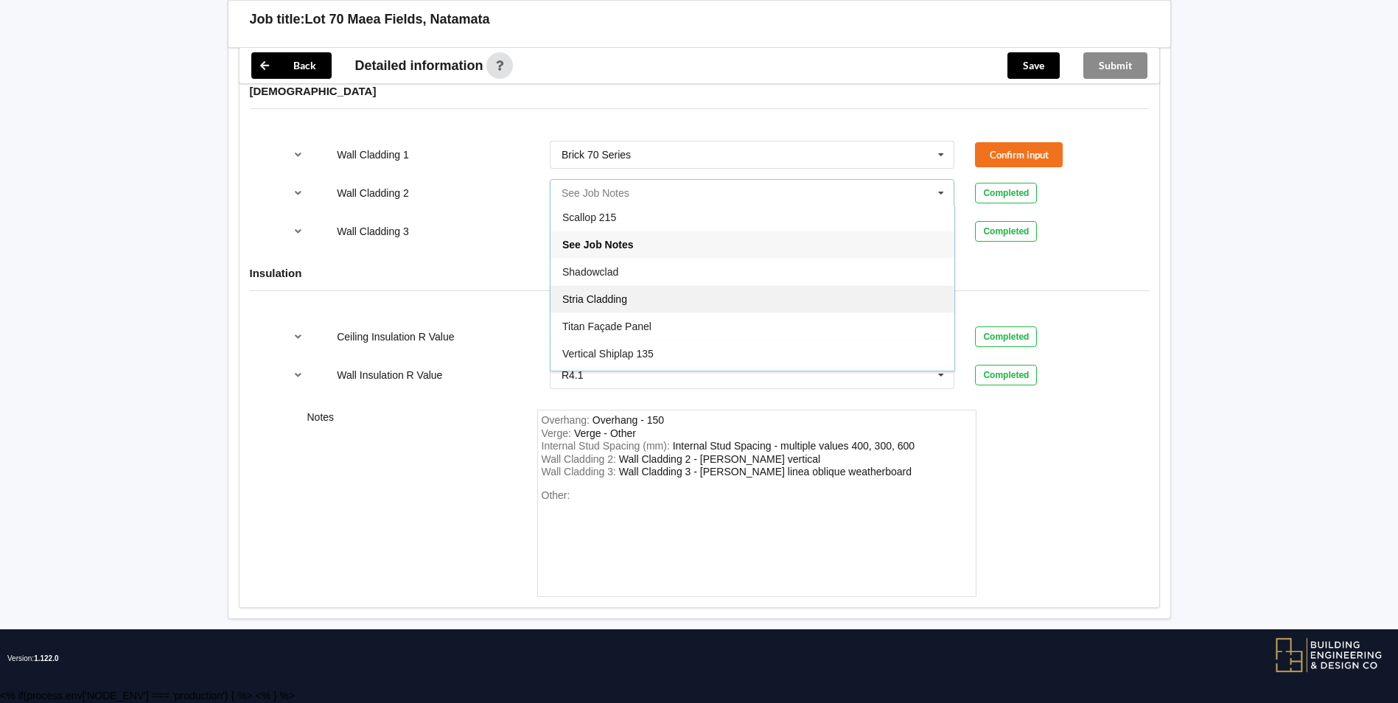
scroll to position [899, 0]
click at [429, 242] on div "Wall Cladding 3 See Job Notes Axon Panel B/Back 135 B/Back 135 Rebated B/Back 1…" at bounding box center [698, 231] width 851 height 49
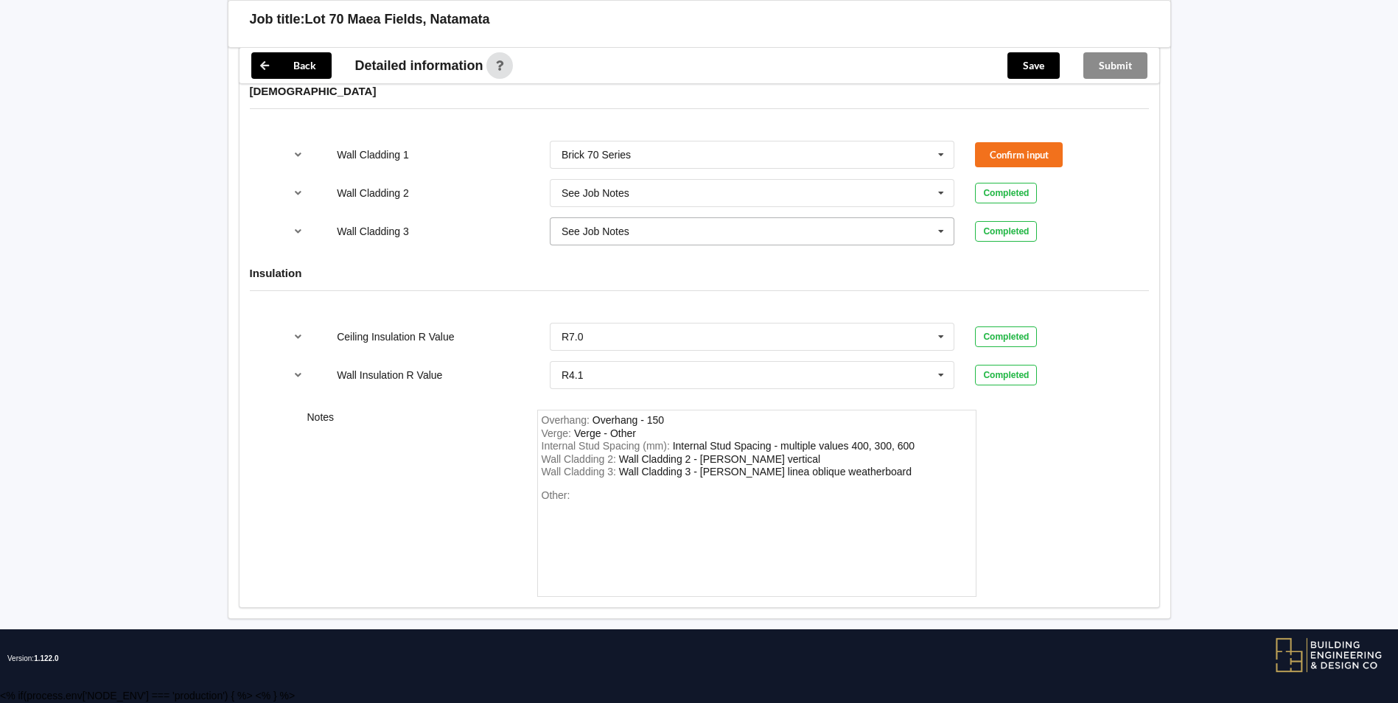
click at [579, 229] on div "See Job Notes" at bounding box center [596, 231] width 68 height 10
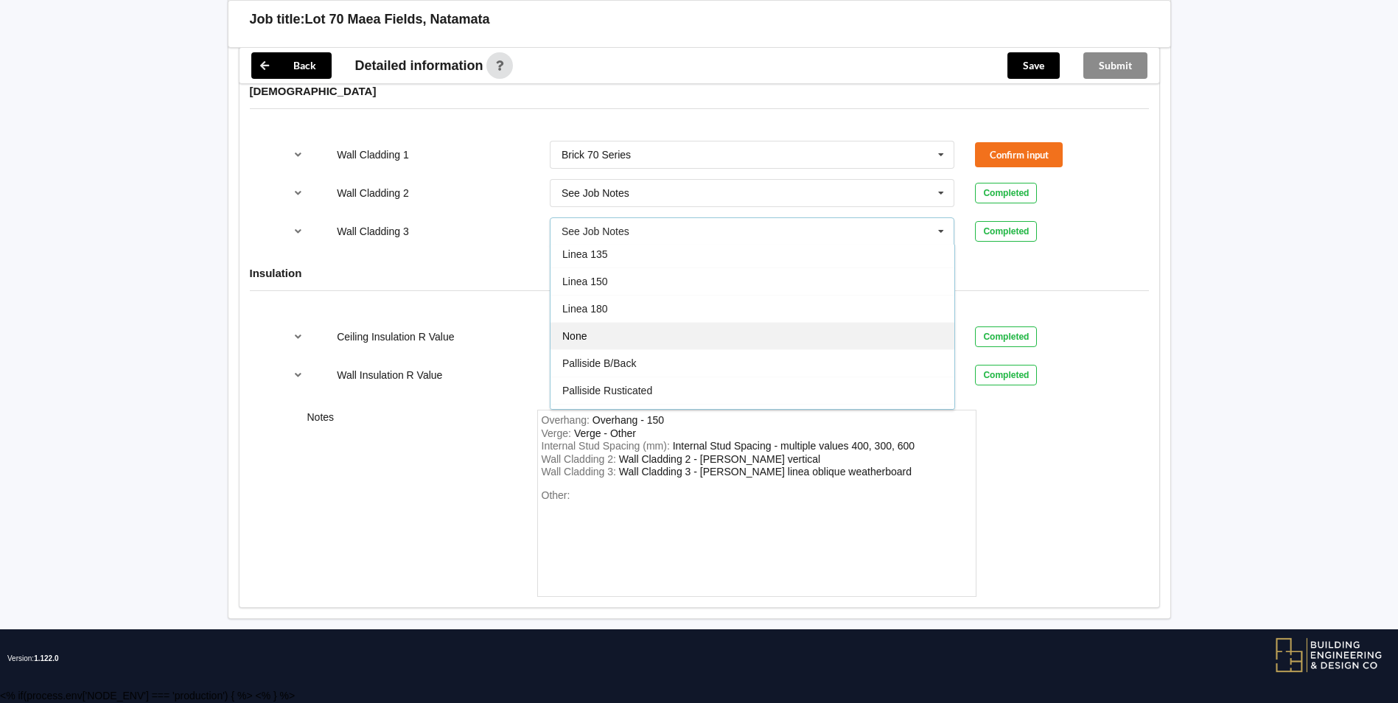
click at [597, 337] on div "None" at bounding box center [753, 335] width 404 height 27
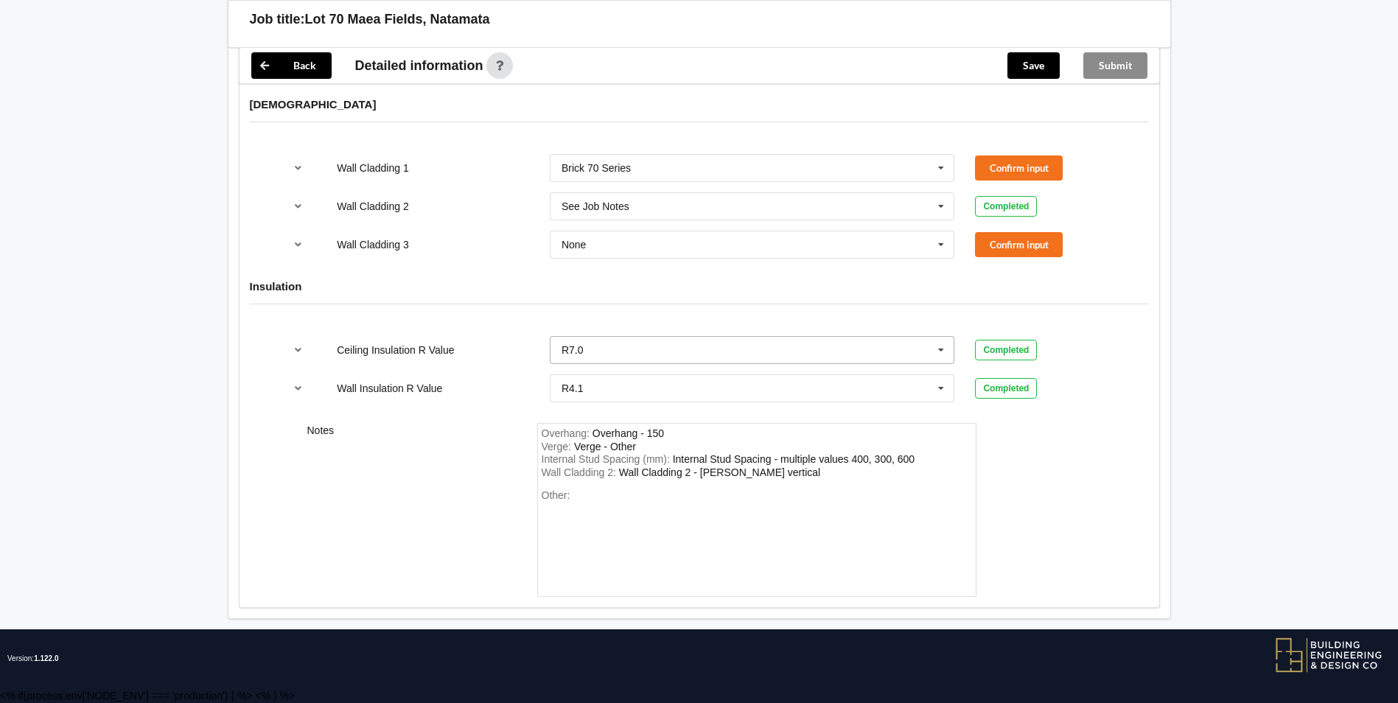
scroll to position [1854, 0]
click at [803, 467] on div "Wall Cladding 2 : Wall Cladding 2 - [PERSON_NAME] vertical" at bounding box center [757, 473] width 430 height 13
click at [995, 240] on button "Confirm input" at bounding box center [1019, 244] width 88 height 24
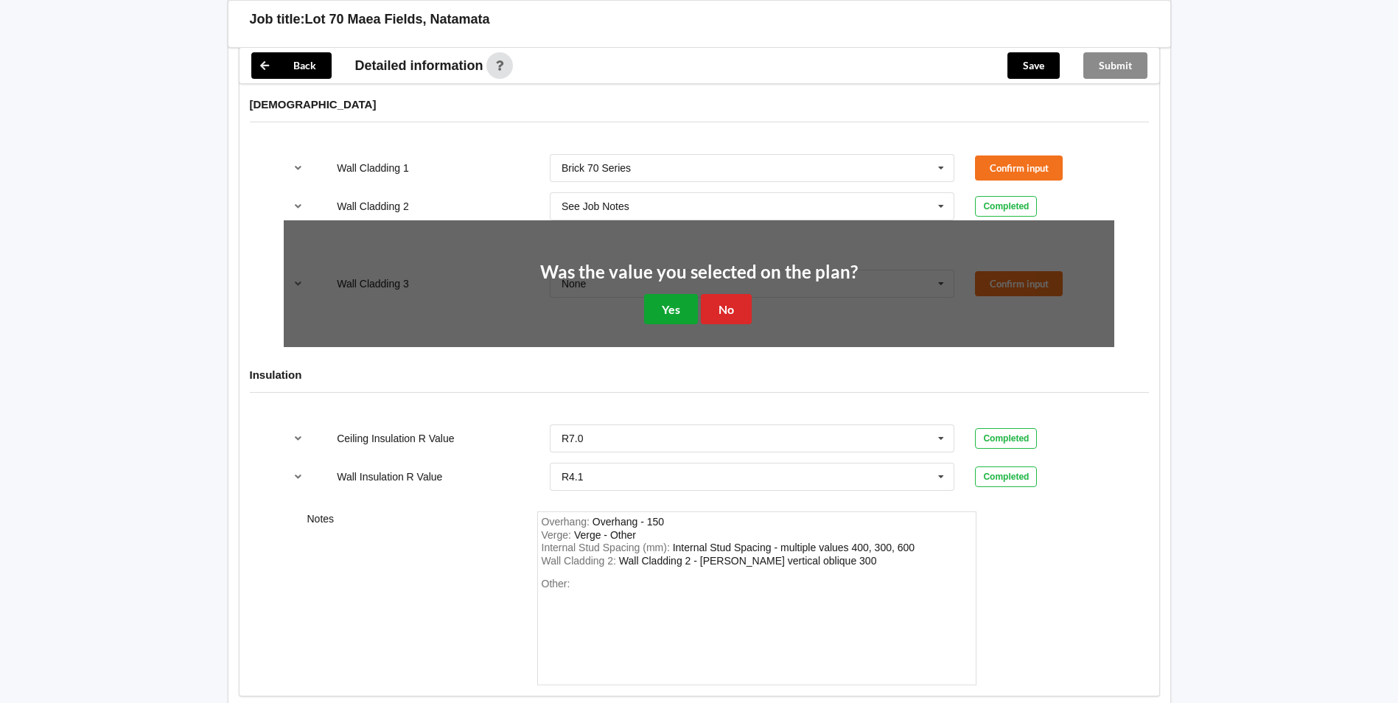
click at [666, 299] on button "Yes" at bounding box center [671, 309] width 54 height 30
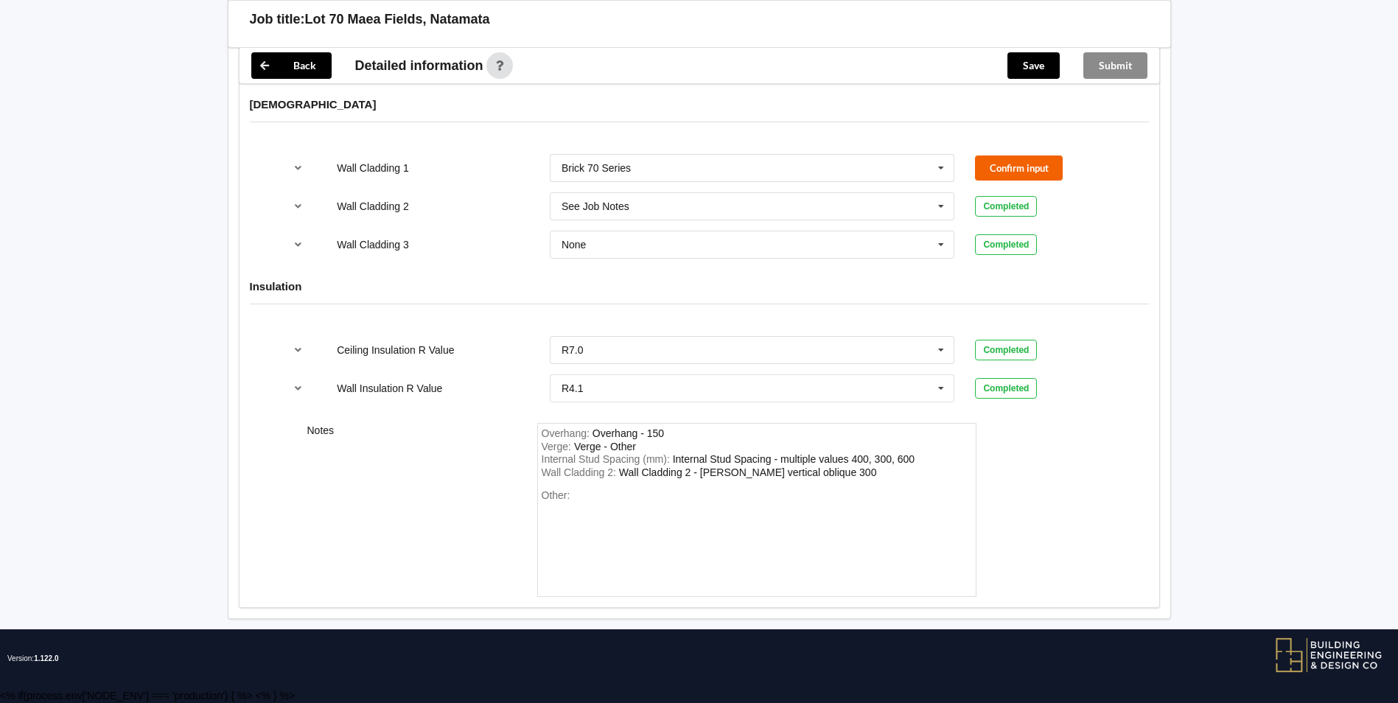
drag, startPoint x: 1013, startPoint y: 148, endPoint x: 1006, endPoint y: 163, distance: 16.2
click at [1011, 153] on div "Wall Cladding 1 Brick 70 Series Axon Panel B/Back 135 B/Back 135 Rebated B/Back…" at bounding box center [698, 168] width 851 height 49
click at [1005, 167] on button "Confirm input" at bounding box center [1019, 168] width 88 height 24
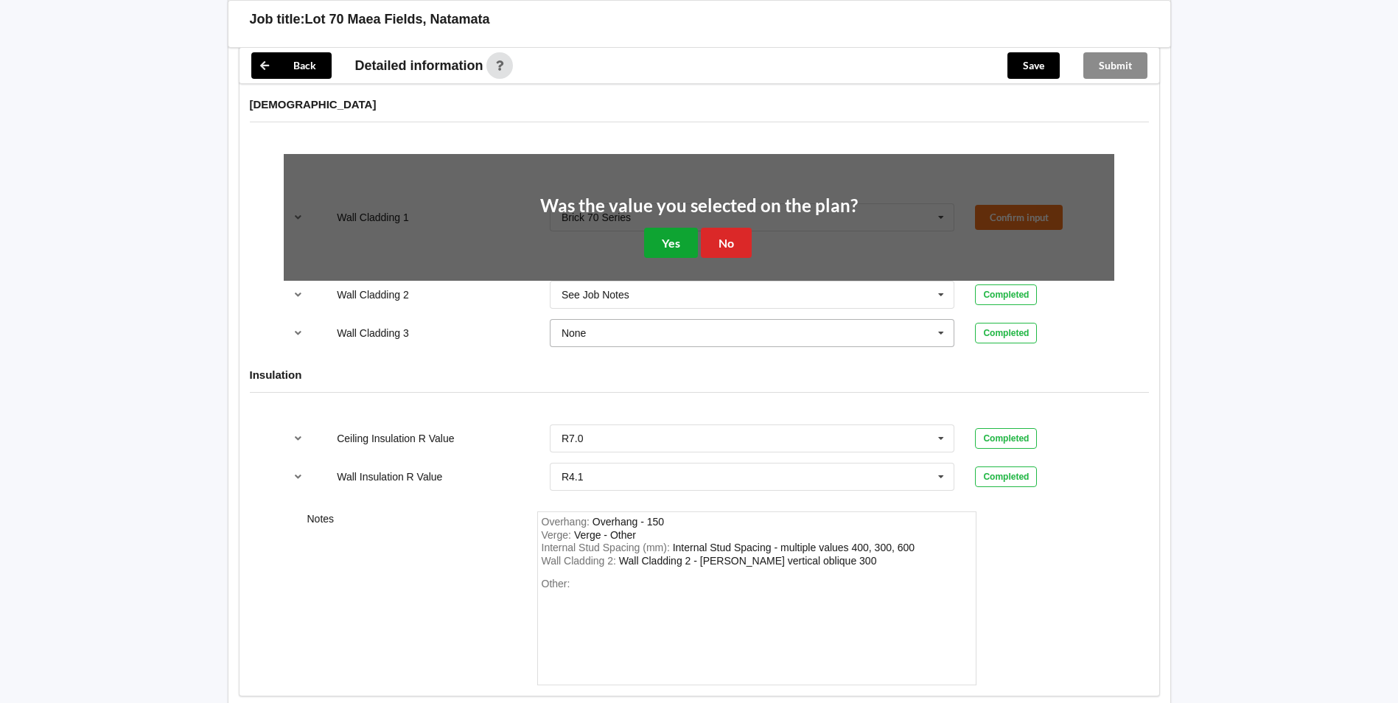
click at [685, 249] on button "Yes" at bounding box center [671, 243] width 54 height 30
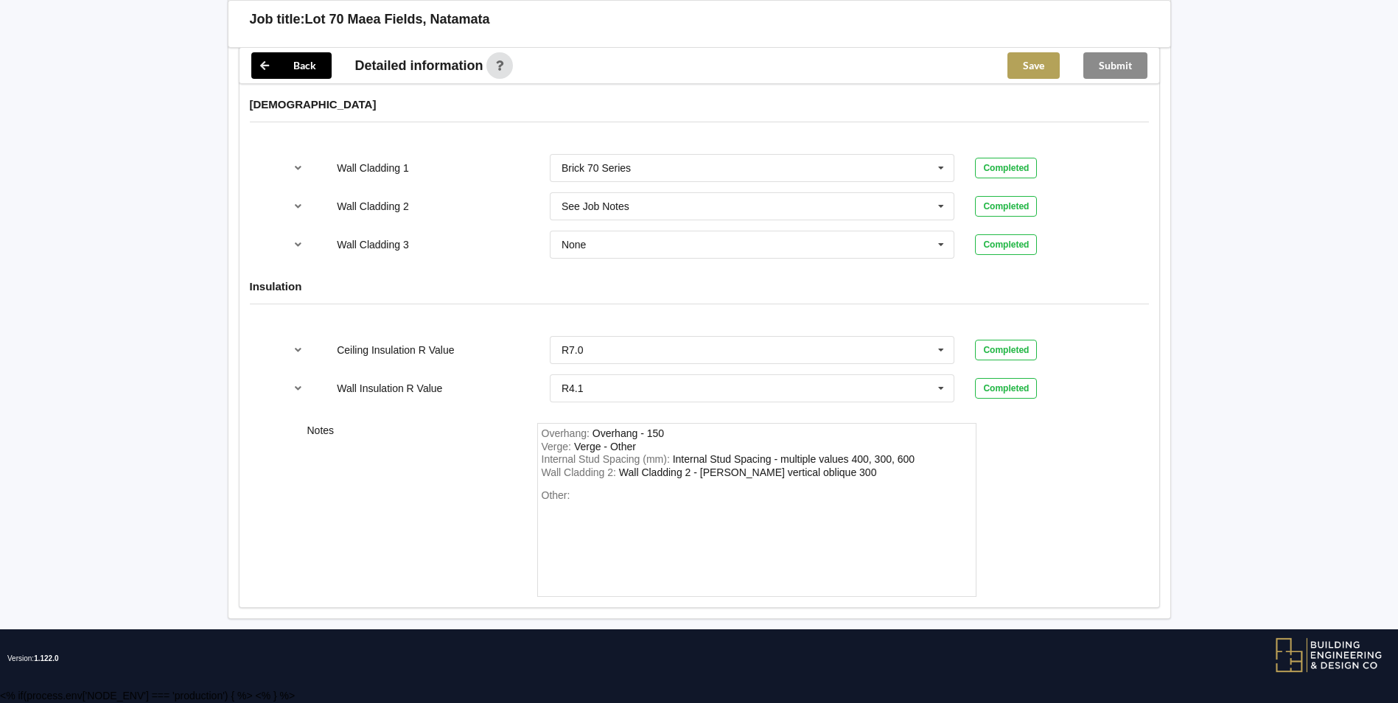
click at [1030, 66] on button "Save" at bounding box center [1034, 65] width 52 height 27
click at [1122, 55] on button "Submit" at bounding box center [1115, 65] width 64 height 27
